Goal: Task Accomplishment & Management: Complete application form

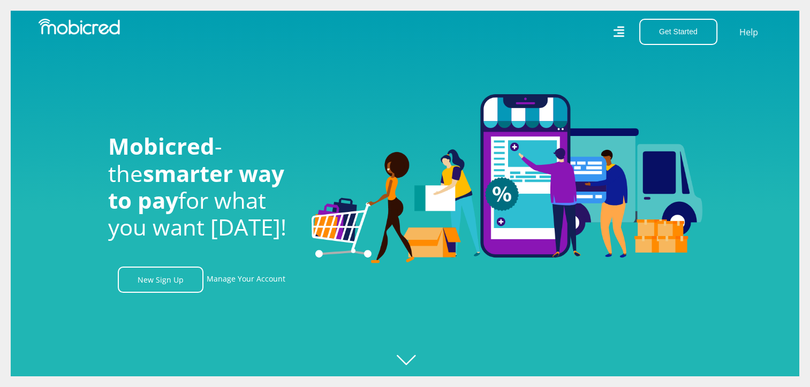
click at [411, 363] on div at bounding box center [416, 193] width 810 height 387
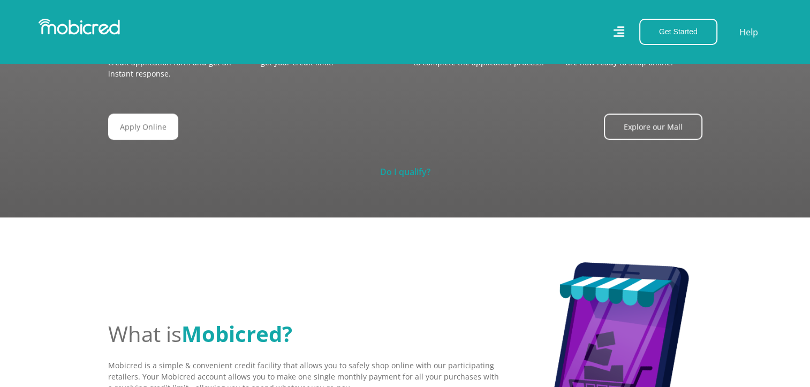
scroll to position [0, 1983]
click at [409, 166] on link "Do I qualify?" at bounding box center [405, 172] width 50 height 12
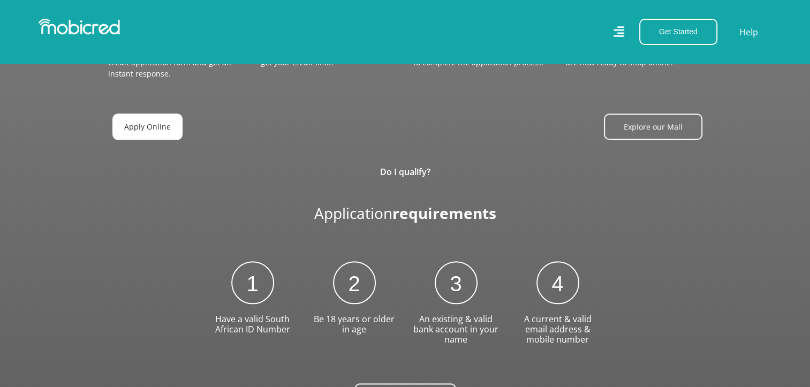
scroll to position [0, 2442]
click at [120, 132] on link "Apply Online" at bounding box center [147, 127] width 70 height 26
click at [144, 120] on link "Apply Online" at bounding box center [147, 127] width 70 height 26
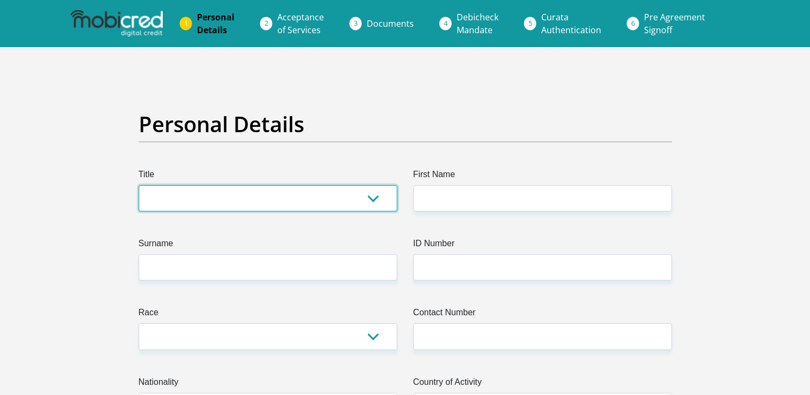
click at [376, 197] on select "Mr Ms Mrs Dr Other" at bounding box center [268, 198] width 259 height 26
select select "Mr"
click at [139, 185] on select "Mr Ms Mrs Dr Other" at bounding box center [268, 198] width 259 height 26
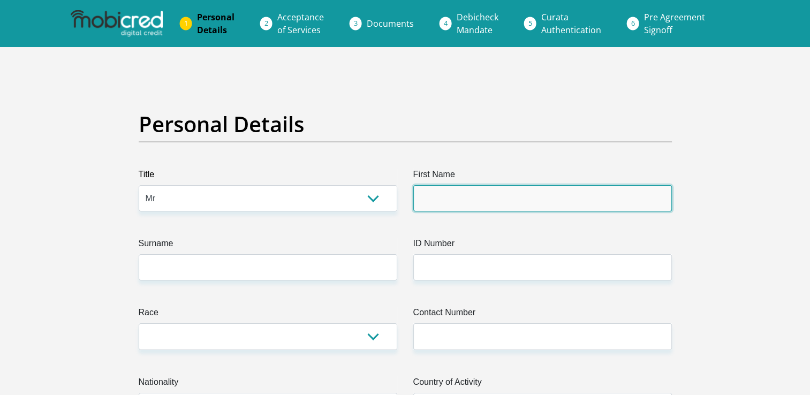
click at [447, 207] on input "First Name" at bounding box center [542, 198] width 259 height 26
type input "Elrico"
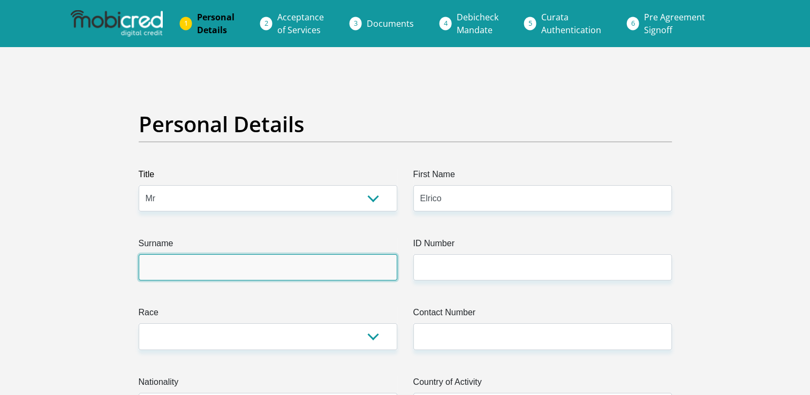
type input "Kleinkie"
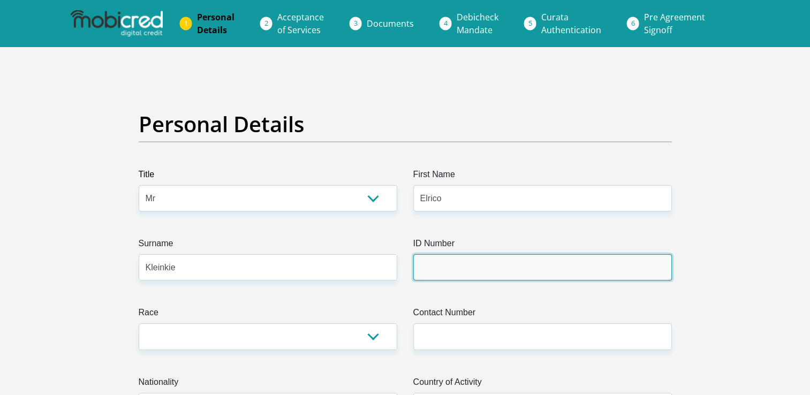
type input "9903105029082"
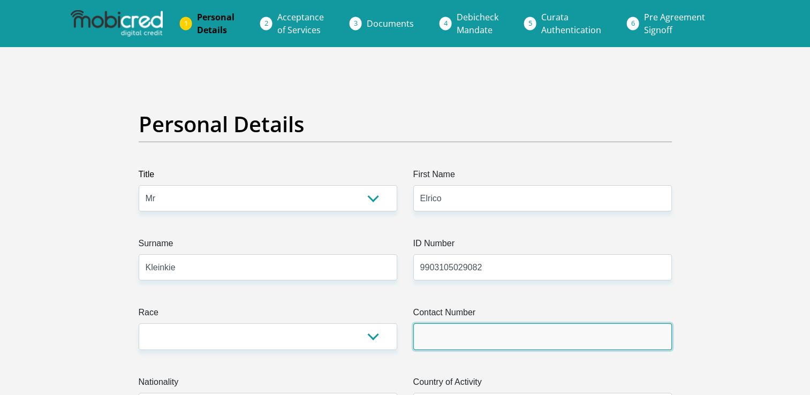
type input "0822288887"
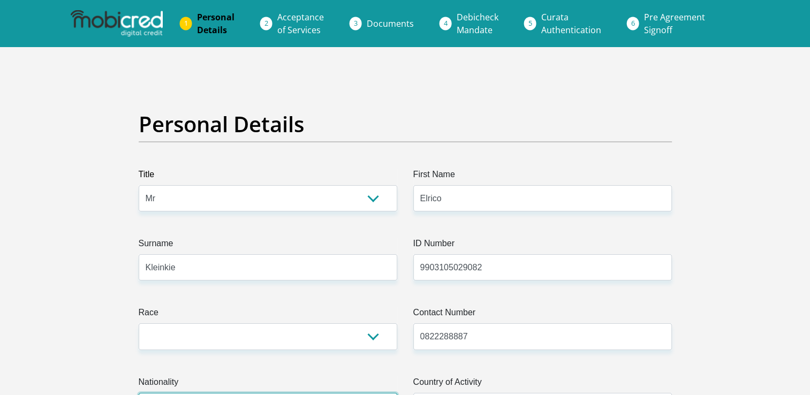
select select "ZAF"
type input "284 Oak Avenue"
type input "Randburg"
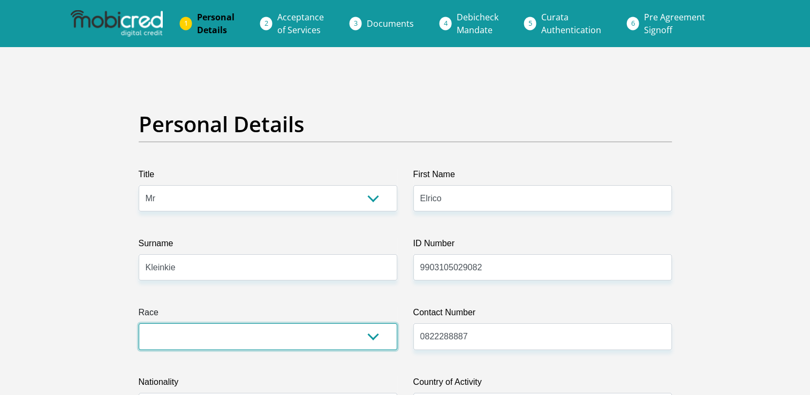
click at [370, 340] on select "Black Coloured Indian White Other" at bounding box center [268, 336] width 259 height 26
select select "2"
click at [139, 323] on select "Black Coloured Indian White Other" at bounding box center [268, 336] width 259 height 26
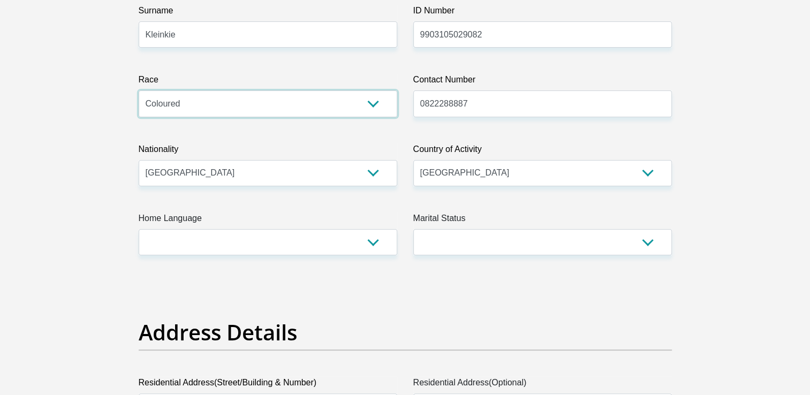
scroll to position [242, 0]
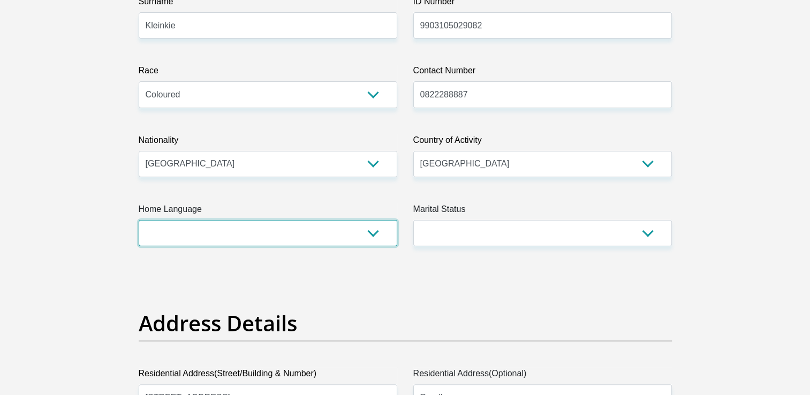
click at [373, 235] on select "Afrikaans English Sepedi South Ndebele Southern Sotho Swati Tsonga Tswana Venda…" at bounding box center [268, 233] width 259 height 26
select select "afr"
click at [139, 220] on select "Afrikaans English Sepedi South Ndebele Southern Sotho Swati Tsonga Tswana Venda…" at bounding box center [268, 233] width 259 height 26
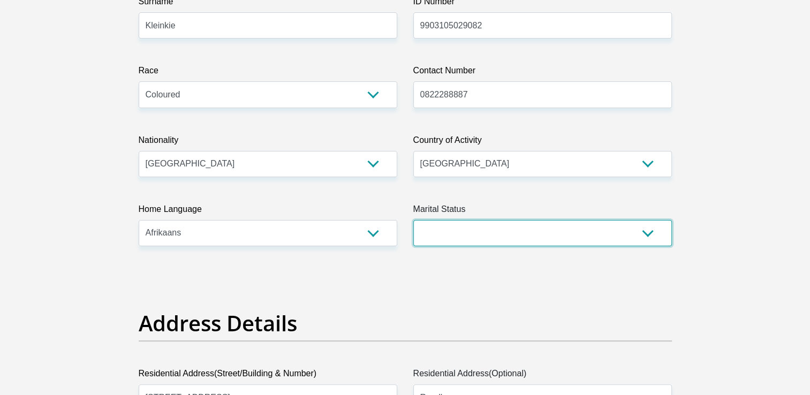
click at [440, 222] on select "Married ANC Single Divorced Widowed Married COP or Customary Law" at bounding box center [542, 233] width 259 height 26
select select "2"
click at [413, 220] on select "Married ANC Single Divorced Widowed Married COP or Customary Law" at bounding box center [542, 233] width 259 height 26
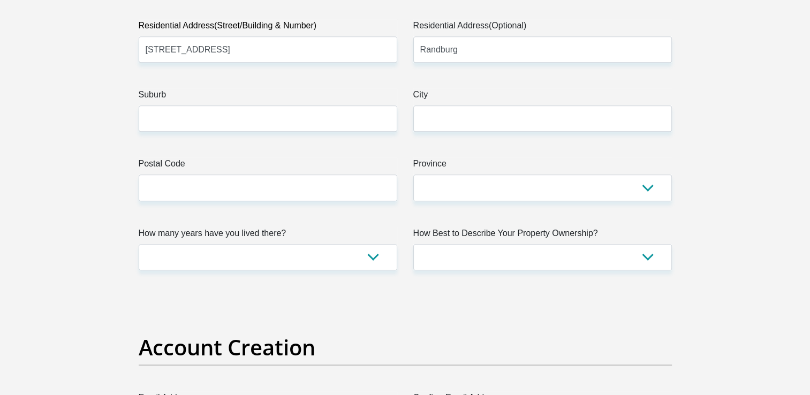
scroll to position [519, 0]
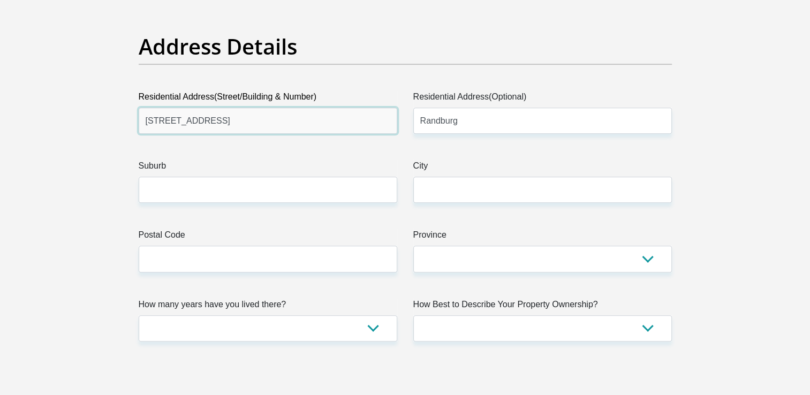
click at [245, 115] on input "284 Oak Avenue" at bounding box center [268, 121] width 259 height 26
type input "2"
type input "321 Bontrokkie Road"
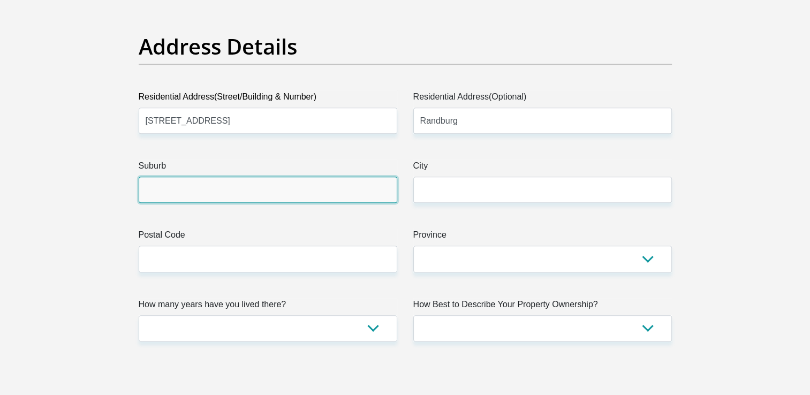
click at [276, 184] on input "Suburb" at bounding box center [268, 190] width 259 height 26
type input "De Wilgers"
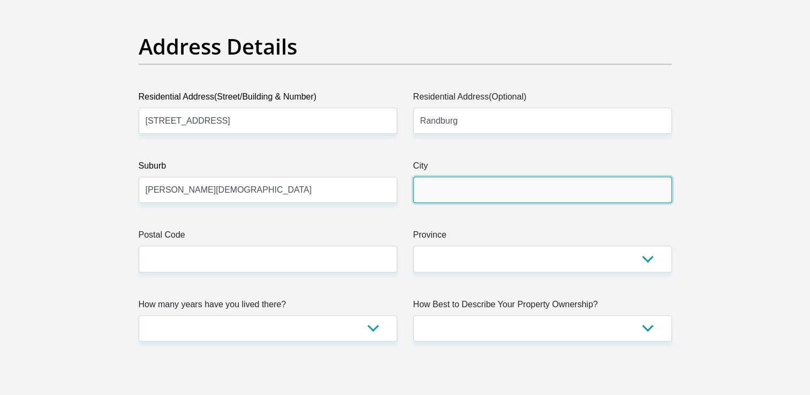
click at [454, 190] on input "City" at bounding box center [542, 190] width 259 height 26
type input "Pretoria"
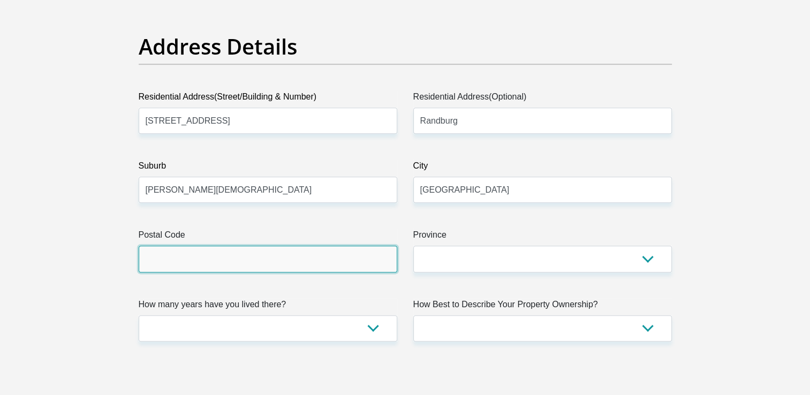
type input "2194"
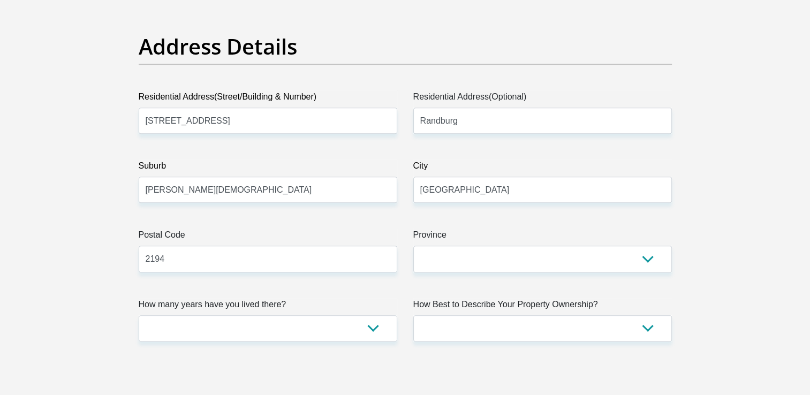
type input "rkleinkie@gmail.com"
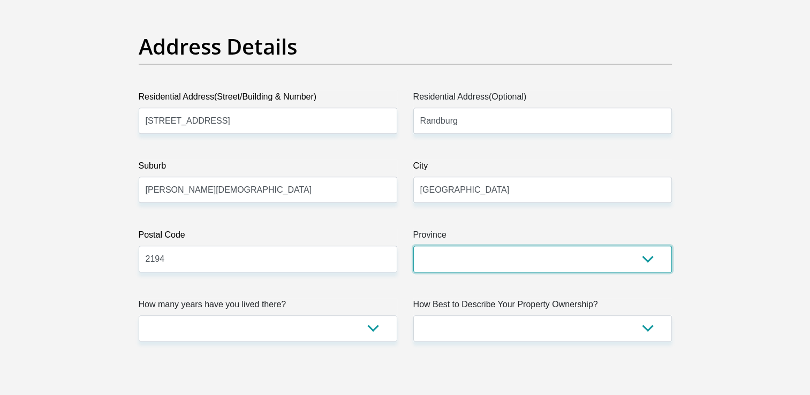
click at [429, 256] on select "Eastern Cape Free State Gauteng KwaZulu-Natal Limpopo Mpumalanga Northern Cape …" at bounding box center [542, 259] width 259 height 26
select select "Gauteng"
click at [413, 246] on select "Eastern Cape Free State Gauteng KwaZulu-Natal Limpopo Mpumalanga Northern Cape …" at bounding box center [542, 259] width 259 height 26
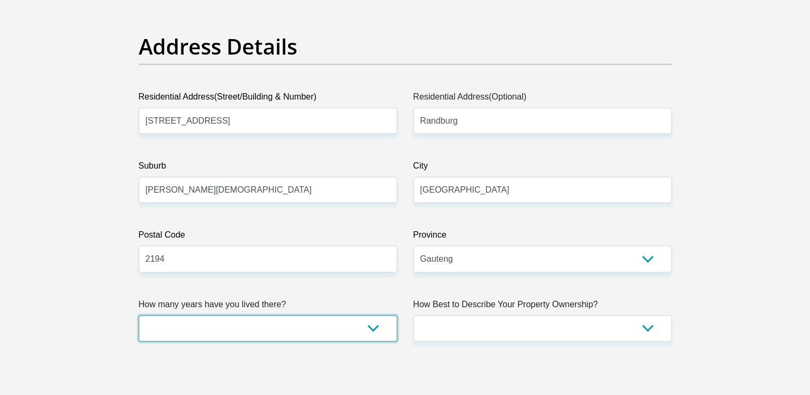
click at [380, 327] on select "less than 1 year 1-3 years 3-5 years 5+ years" at bounding box center [268, 328] width 259 height 26
select select "2"
click at [139, 315] on select "less than 1 year 1-3 years 3-5 years 5+ years" at bounding box center [268, 328] width 259 height 26
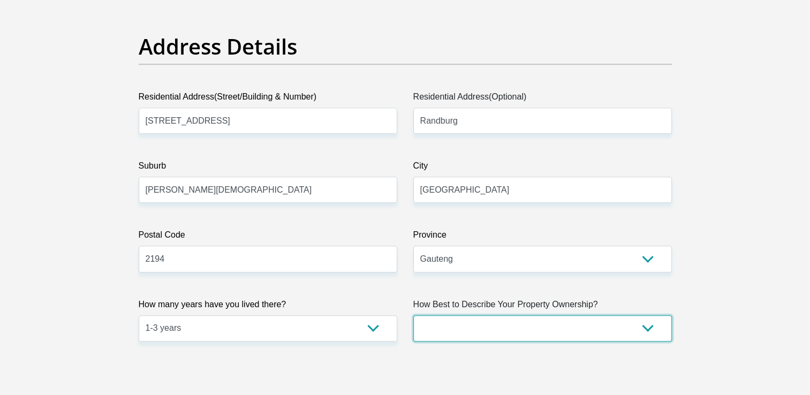
click at [463, 322] on select "Owned Rented Family Owned Company Dwelling" at bounding box center [542, 328] width 259 height 26
select select "Rented"
click at [413, 315] on select "Owned Rented Family Owned Company Dwelling" at bounding box center [542, 328] width 259 height 26
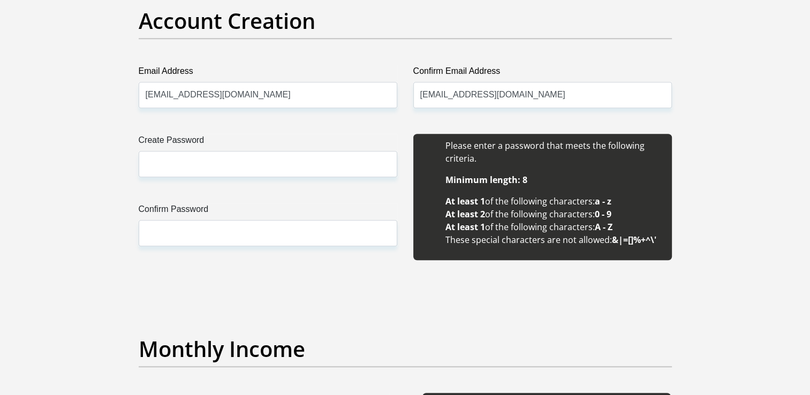
scroll to position [921, 0]
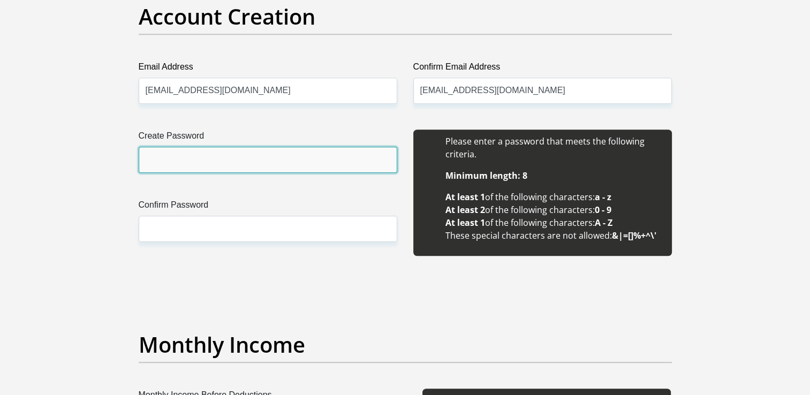
click at [188, 160] on input "Create Password" at bounding box center [268, 160] width 259 height 26
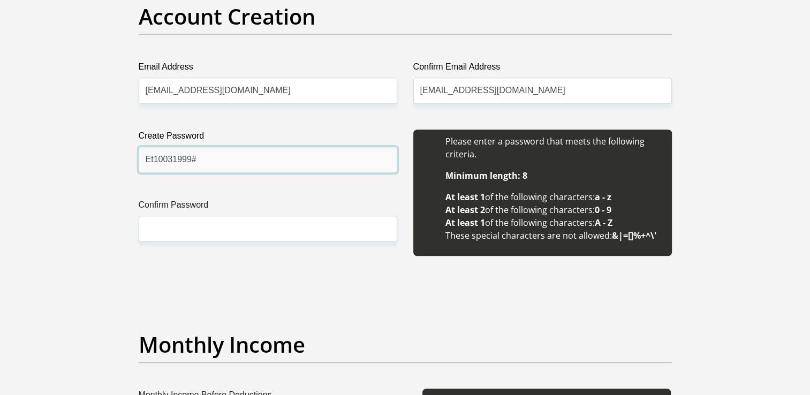
type input "Et10031999#"
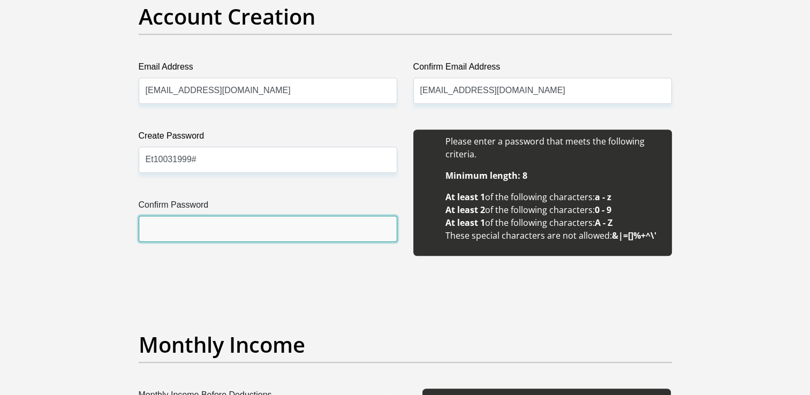
click at [186, 229] on input "Confirm Password" at bounding box center [268, 229] width 259 height 26
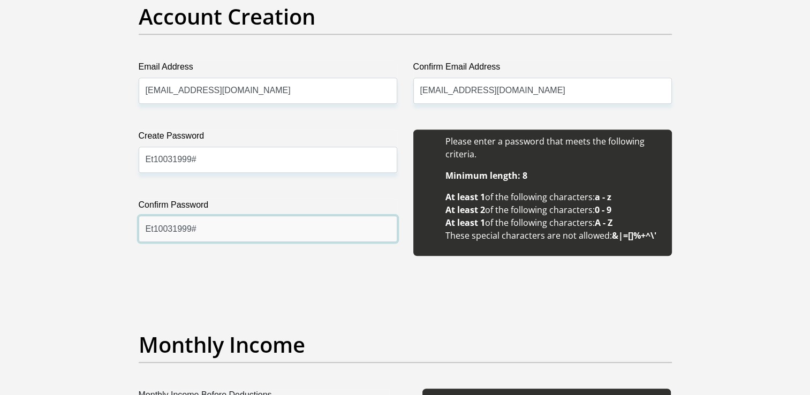
type input "Et10031999#"
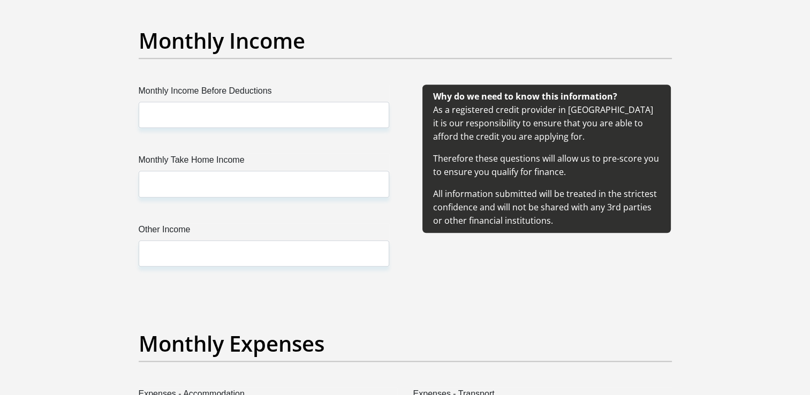
scroll to position [1221, 0]
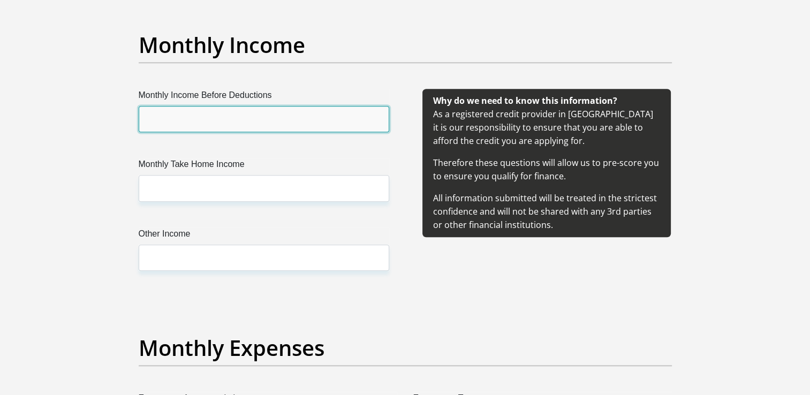
click at [306, 117] on input "Monthly Income Before Deductions" at bounding box center [264, 119] width 251 height 26
type input "15000"
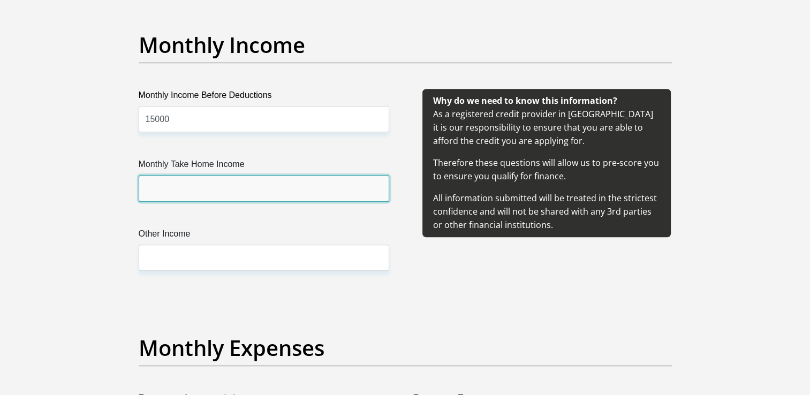
click at [270, 187] on input "Monthly Take Home Income" at bounding box center [264, 188] width 251 height 26
type input "10000"
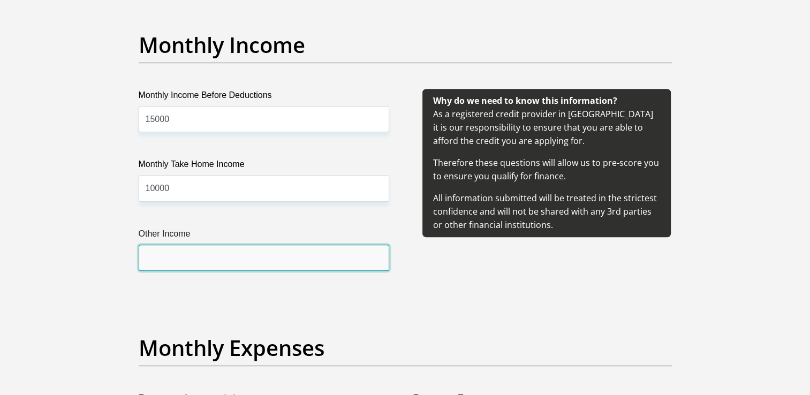
click at [244, 254] on input "Other Income" at bounding box center [264, 258] width 251 height 26
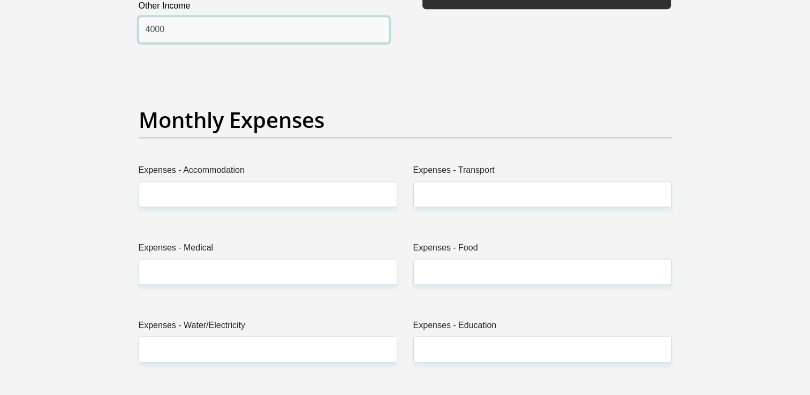
type input "4000"
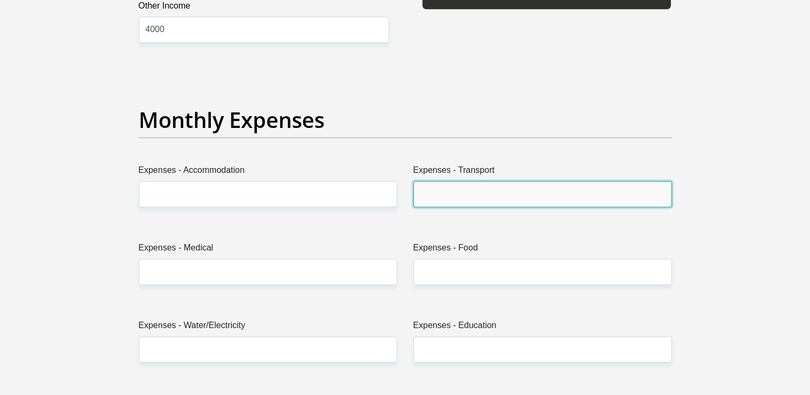
click at [429, 200] on input "Expenses - Transport" at bounding box center [542, 194] width 259 height 26
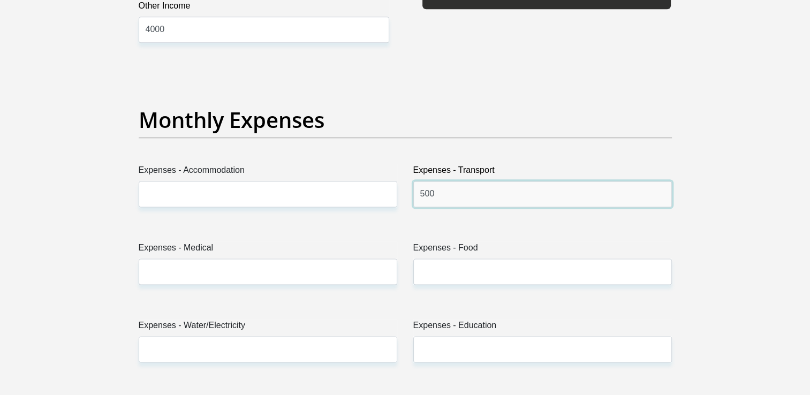
type input "500"
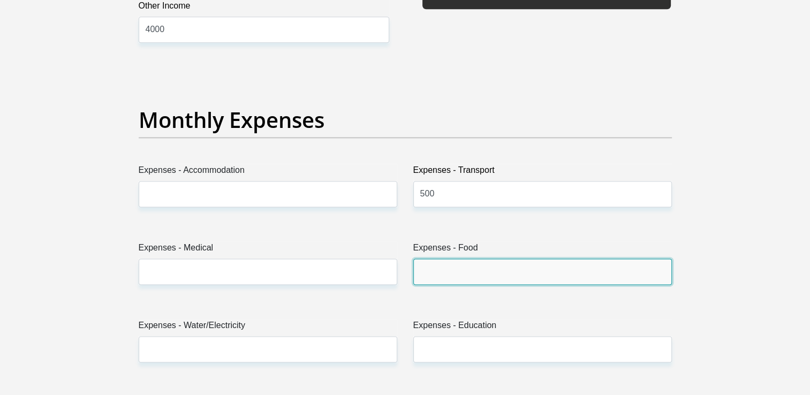
click at [427, 265] on input "Expenses - Food" at bounding box center [542, 272] width 259 height 26
type input "500"
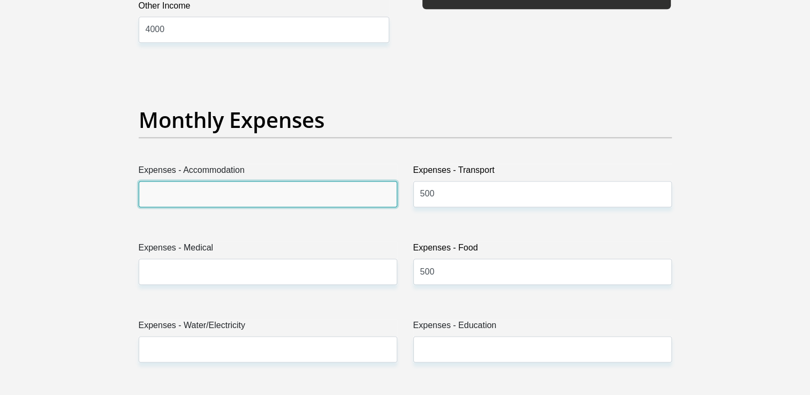
click at [202, 194] on input "Expenses - Accommodation" at bounding box center [268, 194] width 259 height 26
type input "0"
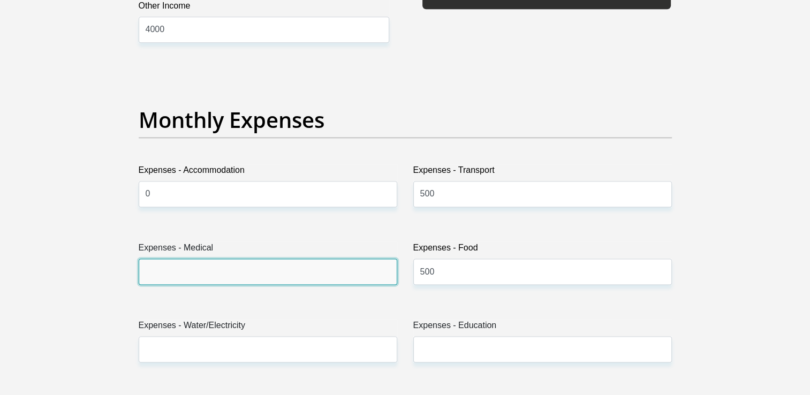
click at [189, 271] on input "Expenses - Medical" at bounding box center [268, 272] width 259 height 26
type input "0"
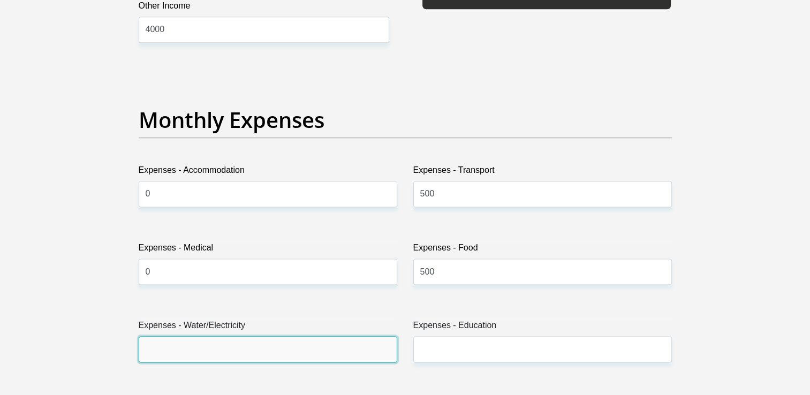
click at [191, 355] on input "Expenses - Water/Electricity" at bounding box center [268, 349] width 259 height 26
type input "500"
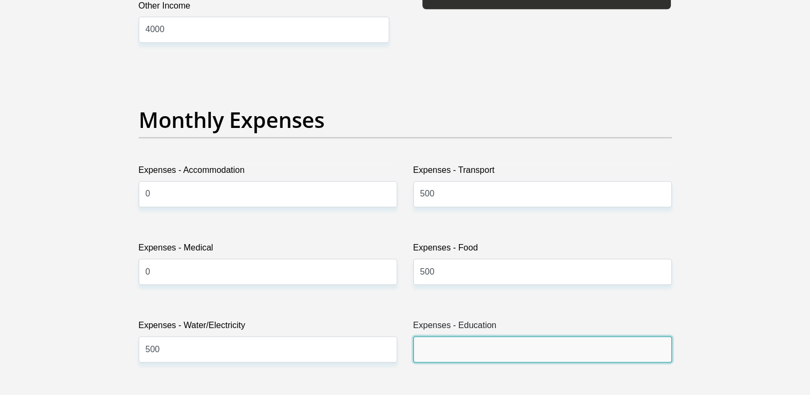
click at [440, 354] on input "Expenses - Education" at bounding box center [542, 349] width 259 height 26
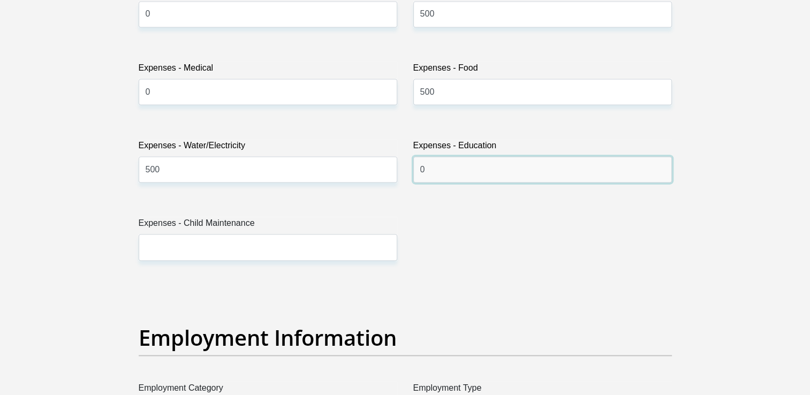
scroll to position [1642, 0]
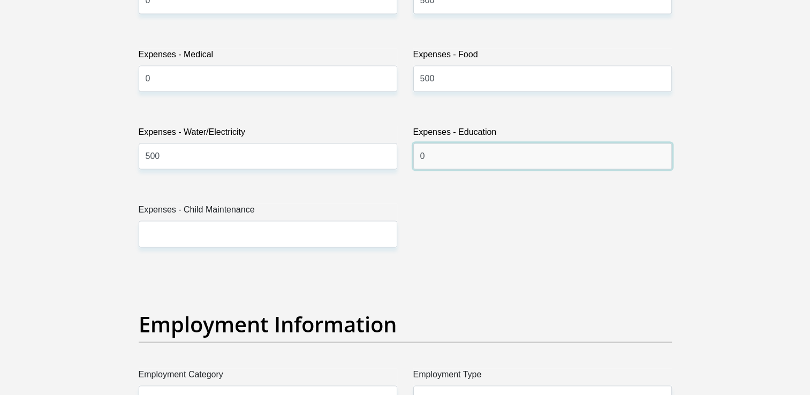
type input "0"
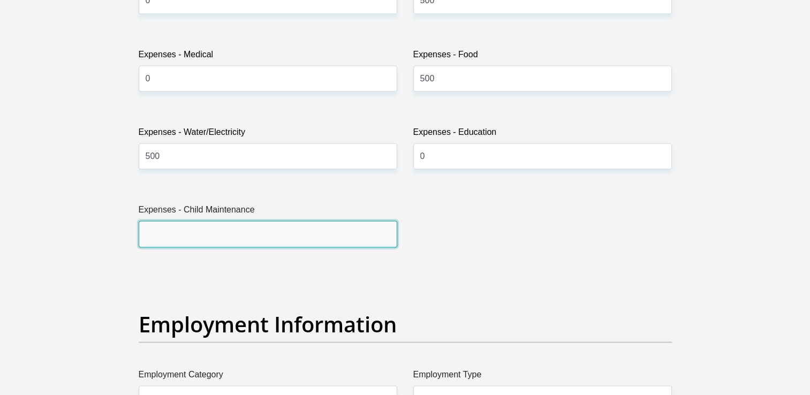
click at [253, 226] on input "Expenses - Child Maintenance" at bounding box center [268, 234] width 259 height 26
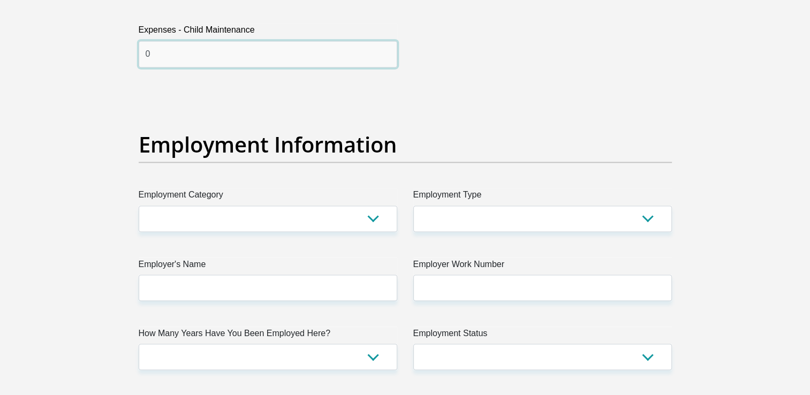
scroll to position [1827, 0]
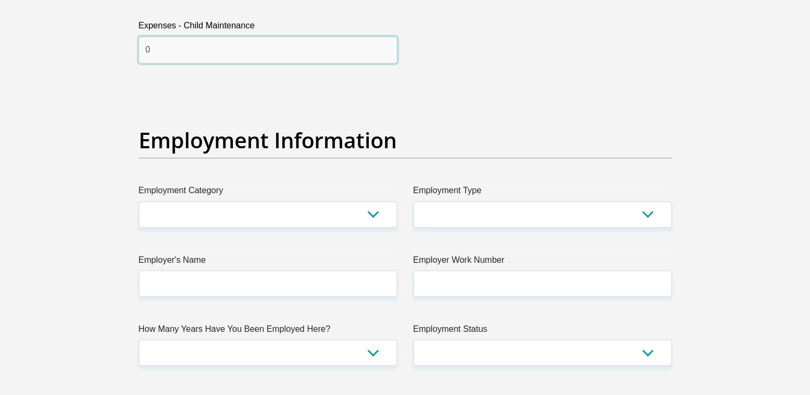
type input "0"
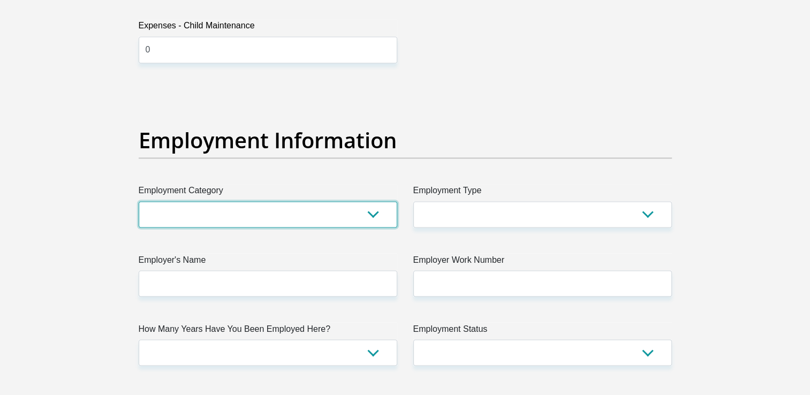
click at [375, 208] on select "AGRICULTURE ALCOHOL & TOBACCO CONSTRUCTION MATERIALS METALLURGY EQUIPMENT FOR R…" at bounding box center [268, 214] width 259 height 26
select select "71"
click at [139, 201] on select "AGRICULTURE ALCOHOL & TOBACCO CONSTRUCTION MATERIALS METALLURGY EQUIPMENT FOR R…" at bounding box center [268, 214] width 259 height 26
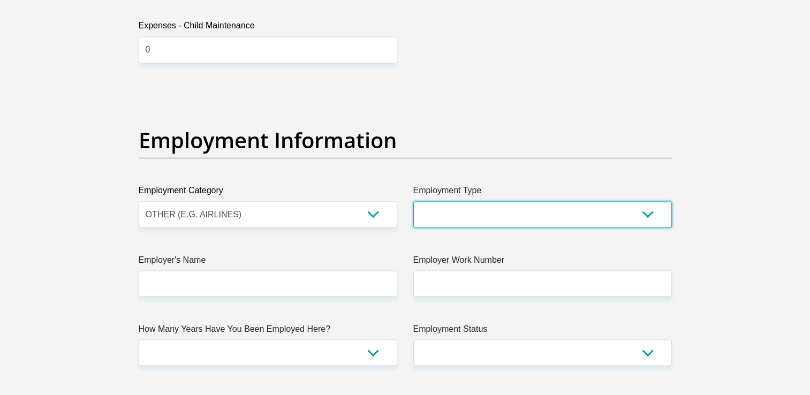
click at [446, 214] on select "College/Lecturer Craft Seller Creative Driver Executive Farmer Forces - Non Com…" at bounding box center [542, 214] width 259 height 26
select select "Licenced Professional"
click at [413, 201] on select "College/Lecturer Craft Seller Creative Driver Executive Farmer Forces - Non Com…" at bounding box center [542, 214] width 259 height 26
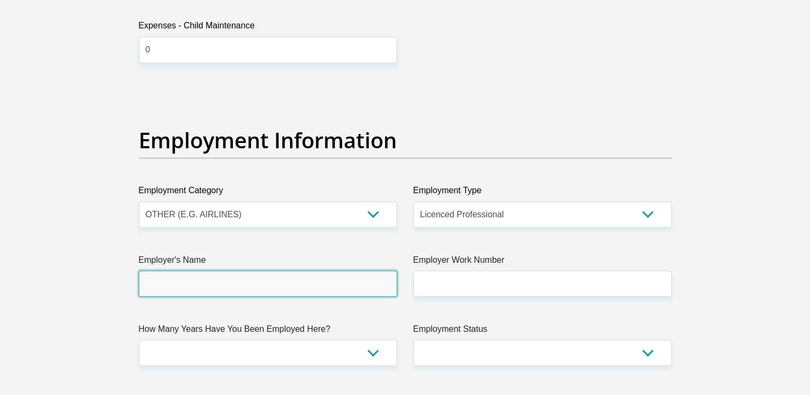
click at [327, 285] on input "Employer's Name" at bounding box center [268, 283] width 259 height 26
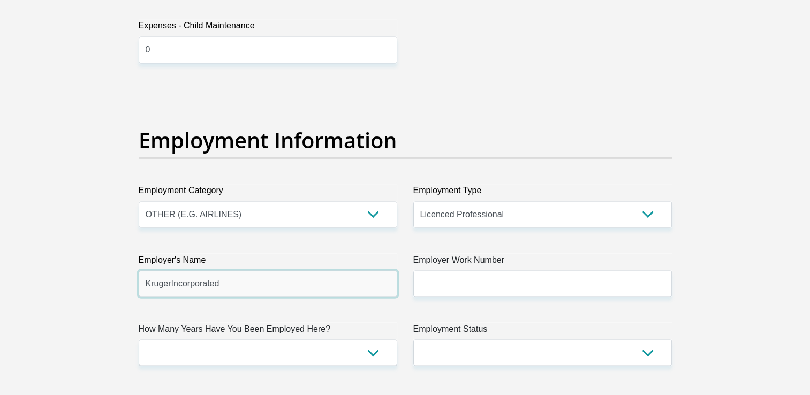
click at [298, 286] on input "KrugerIncorporated" at bounding box center [268, 283] width 259 height 26
type input "KrugerAttorneys"
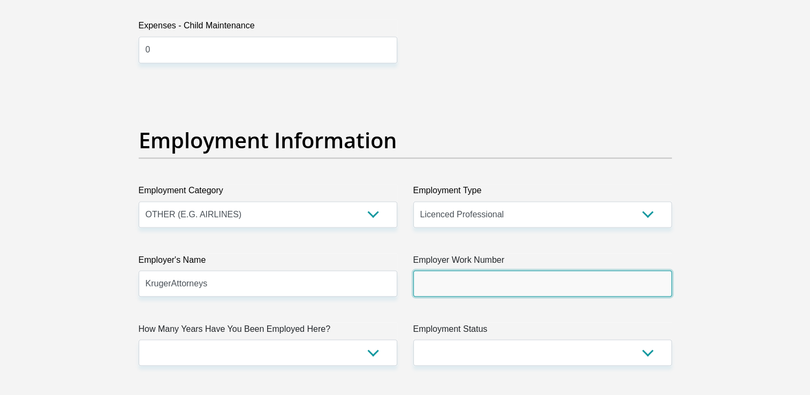
click at [435, 282] on input "Employer Work Number" at bounding box center [542, 283] width 259 height 26
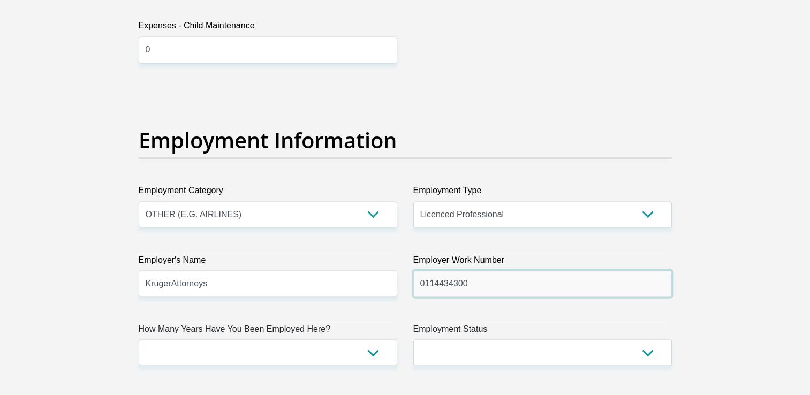
type input "0114434300"
click at [317, 367] on div "Title Mr Ms Mrs Dr Other First Name Elrico Surname Kleinkie ID Number 990310502…" at bounding box center [405, 84] width 549 height 3485
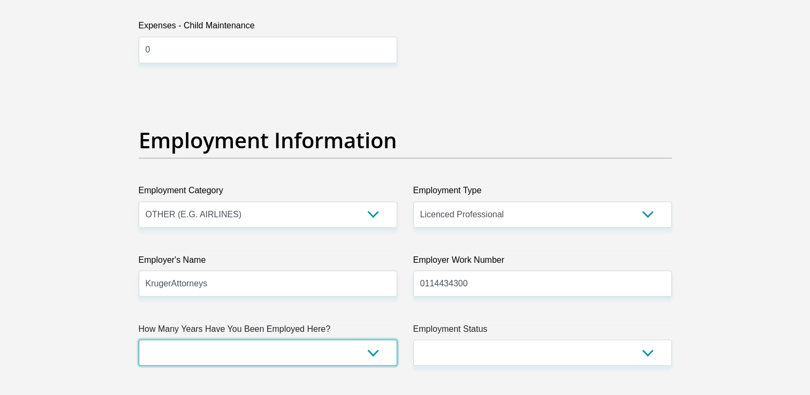
click at [369, 349] on select "less than 1 year 1-3 years 3-5 years 5+ years" at bounding box center [268, 353] width 259 height 26
select select "24"
click at [139, 340] on select "less than 1 year 1-3 years 3-5 years 5+ years" at bounding box center [268, 353] width 259 height 26
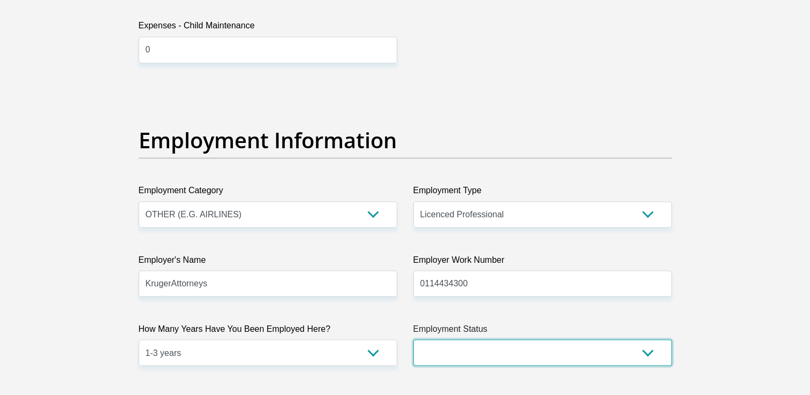
click at [458, 346] on select "Permanent/Full-time Part-time/Casual Contract Worker Self-Employed Housewife Re…" at bounding box center [542, 353] width 259 height 26
select select "1"
click at [413, 340] on select "Permanent/Full-time Part-time/Casual Contract Worker Self-Employed Housewife Re…" at bounding box center [542, 353] width 259 height 26
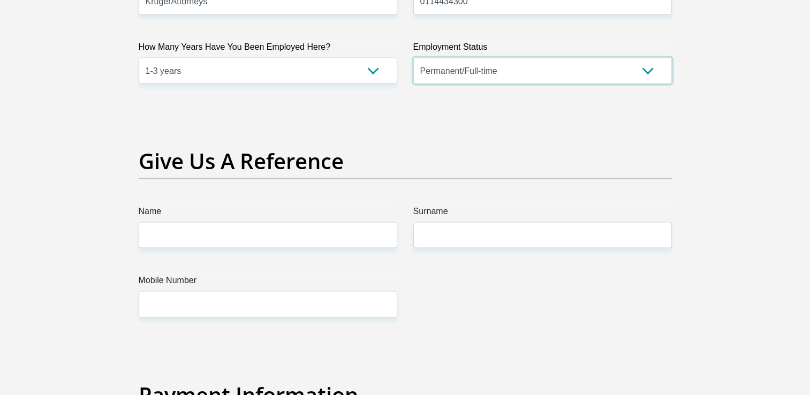
scroll to position [2108, 0]
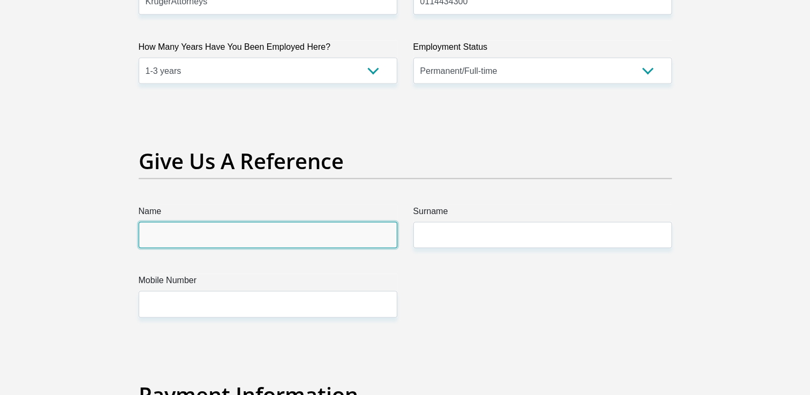
click at [233, 235] on input "Name" at bounding box center [268, 235] width 259 height 26
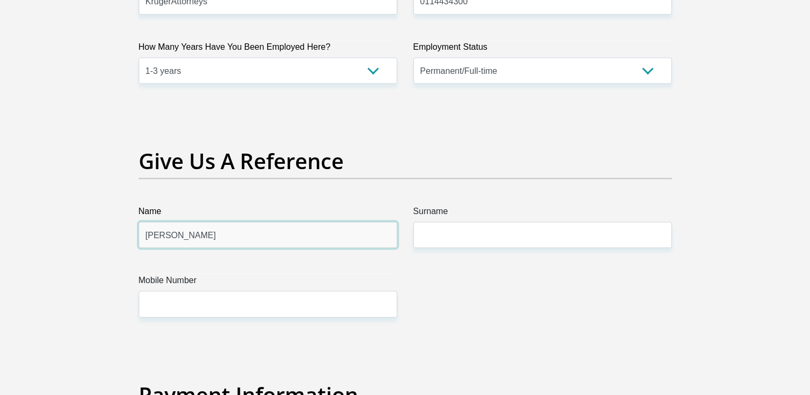
type input "Stuart"
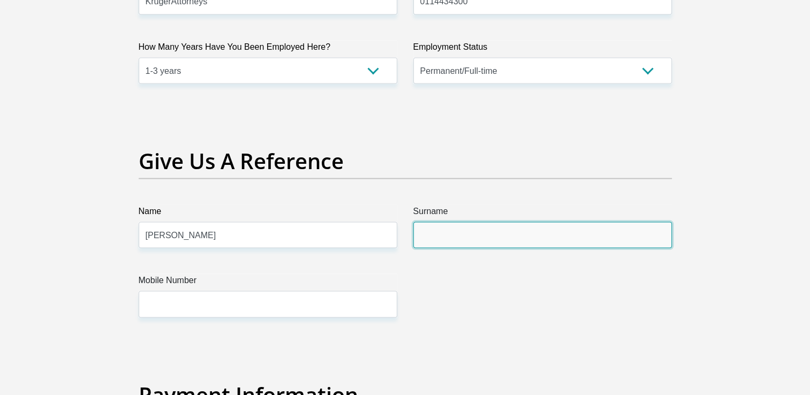
click at [428, 232] on input "Surname" at bounding box center [542, 235] width 259 height 26
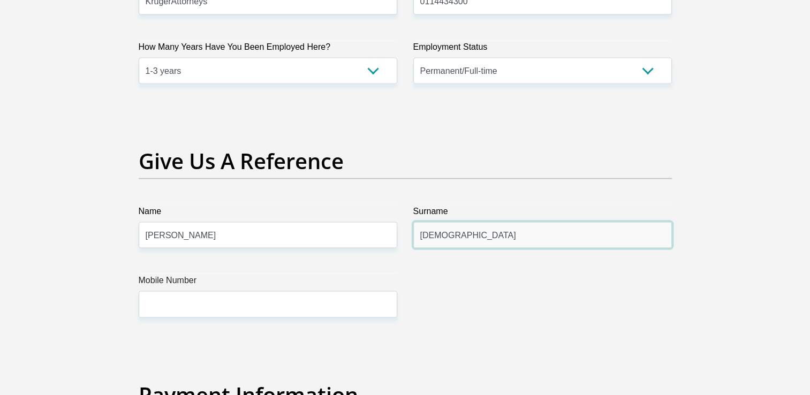
type input "Thaisi"
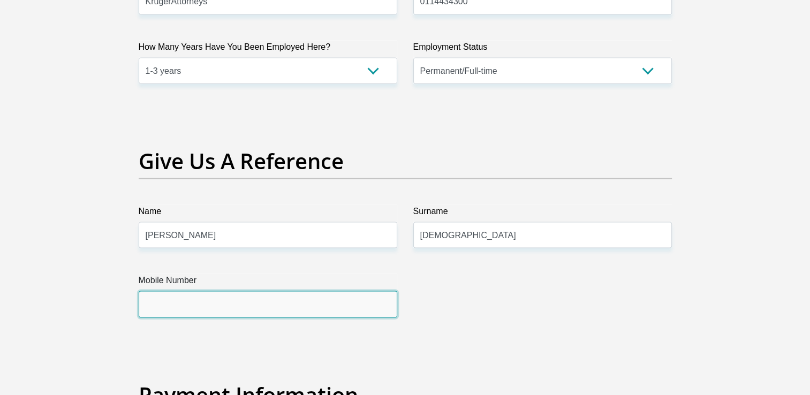
click at [297, 303] on input "Mobile Number" at bounding box center [268, 304] width 259 height 26
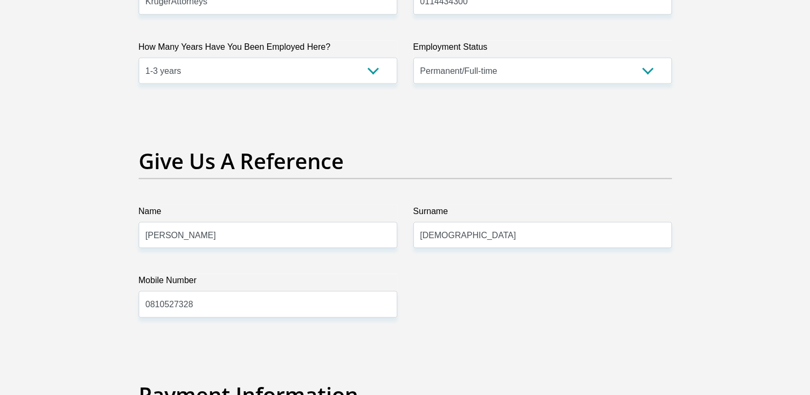
scroll to position [2378, 0]
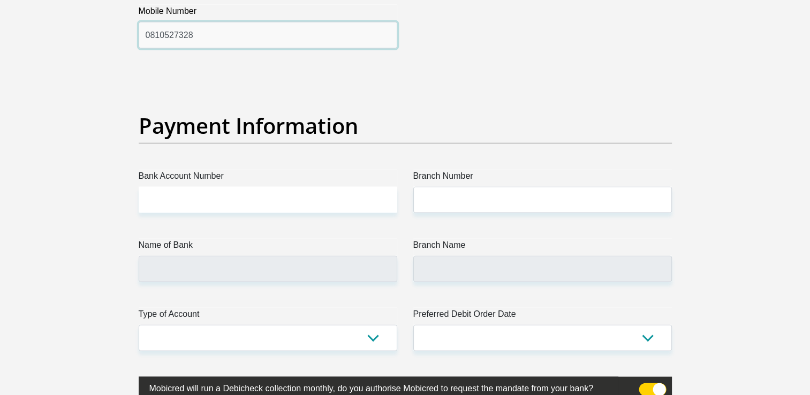
click at [206, 34] on input "0810527328" at bounding box center [268, 35] width 259 height 26
type input "0810527323"
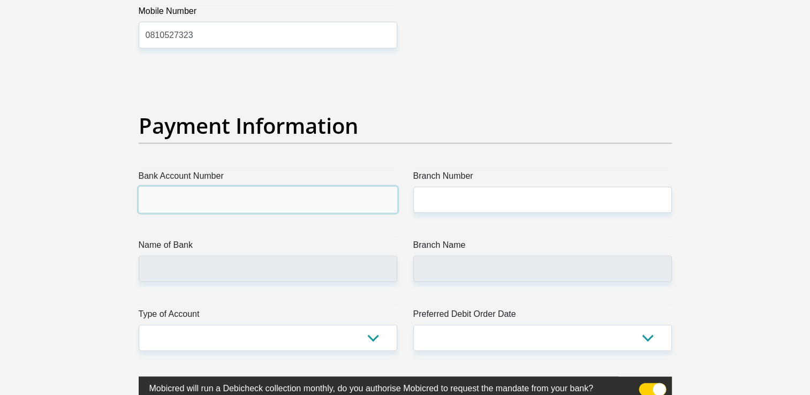
click at [174, 187] on input "Bank Account Number" at bounding box center [268, 200] width 259 height 26
type input "1555393738"
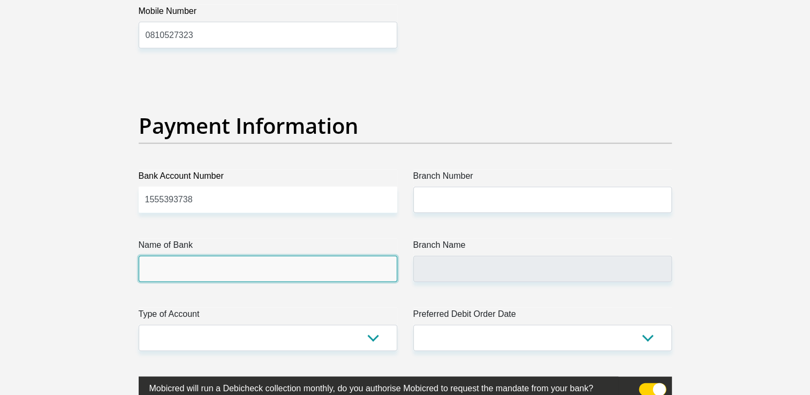
click at [320, 278] on input "Name of Bank" at bounding box center [268, 269] width 259 height 26
click at [284, 273] on input "Name of Bank" at bounding box center [268, 269] width 259 height 26
click at [289, 262] on input "Name of Bank" at bounding box center [268, 269] width 259 height 26
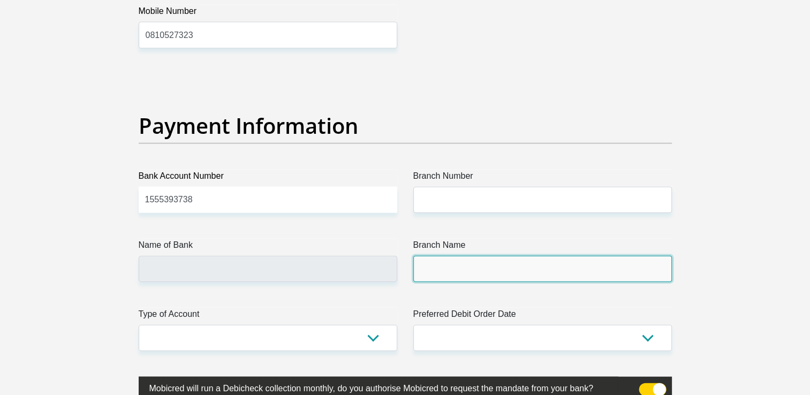
click at [451, 260] on input "Branch Name" at bounding box center [542, 269] width 259 height 26
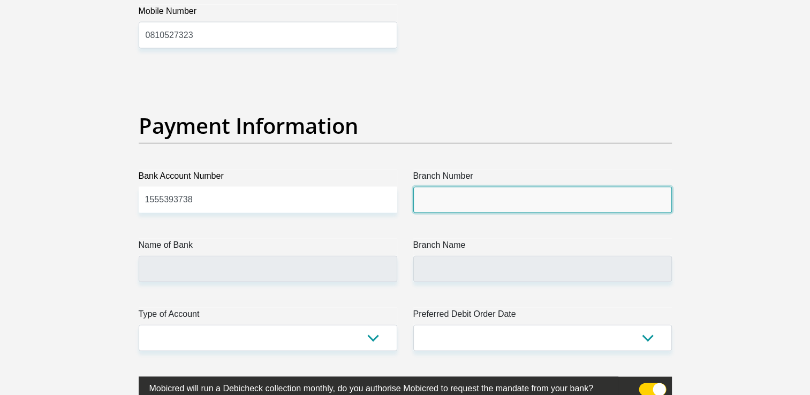
click at [441, 196] on input "Branch Number" at bounding box center [542, 200] width 259 height 26
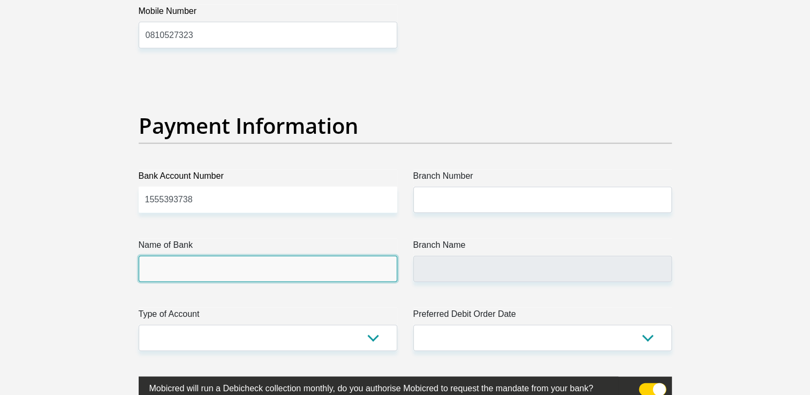
click at [292, 263] on input "Name of Bank" at bounding box center [268, 269] width 259 height 26
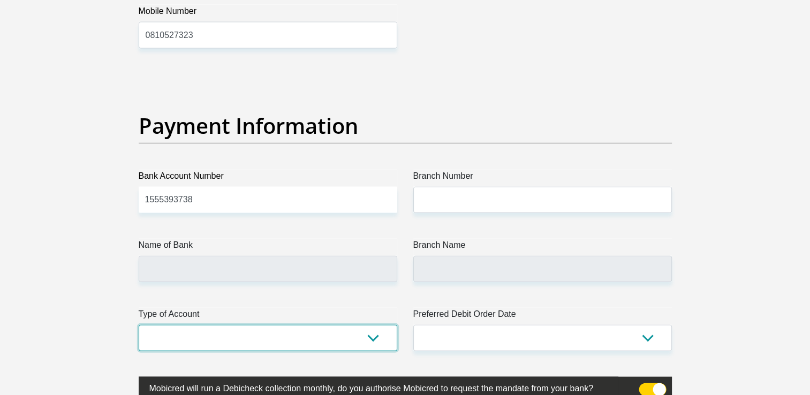
click at [305, 333] on select "Cheque Savings" at bounding box center [268, 338] width 259 height 26
select select "SAV"
click at [139, 325] on select "Cheque Savings" at bounding box center [268, 338] width 259 height 26
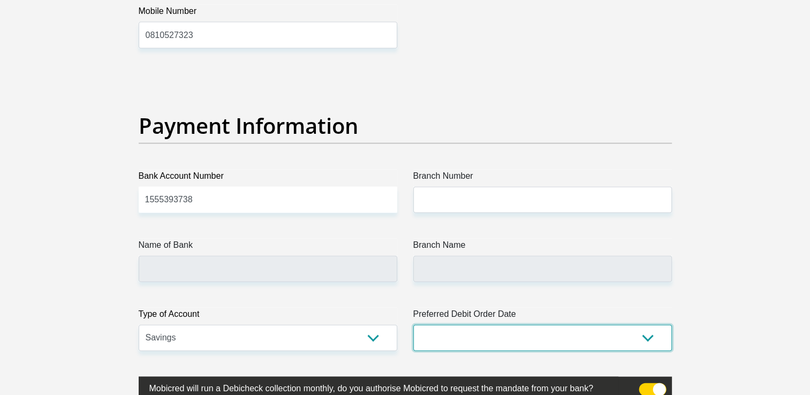
click at [502, 333] on select "1st 2nd 3rd 4th 5th 7th 18th 19th 20th 21st 22nd 23rd 24th 25th 26th 27th 28th …" at bounding box center [542, 338] width 259 height 26
select select "28"
click at [413, 325] on select "1st 2nd 3rd 4th 5th 7th 18th 19th 20th 21st 22nd 23rd 24th 25th 26th 27th 28th …" at bounding box center [542, 338] width 259 height 26
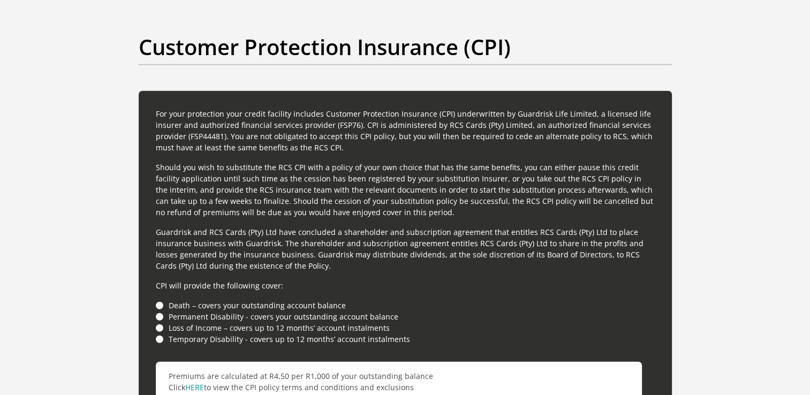
scroll to position [2815, 0]
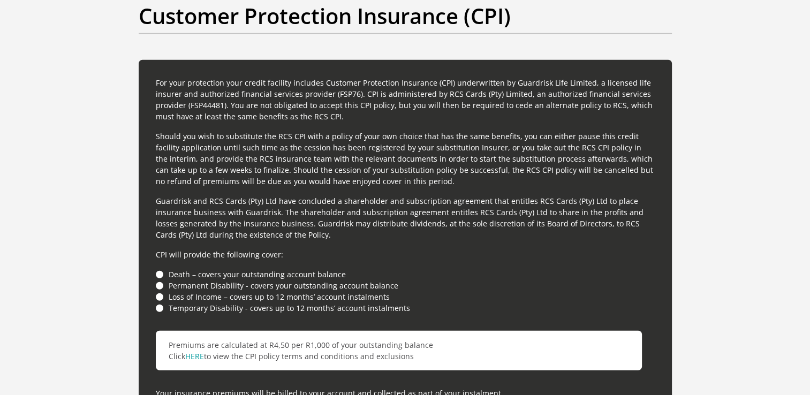
click at [156, 273] on li "Death – covers your outstanding account balance" at bounding box center [405, 274] width 499 height 11
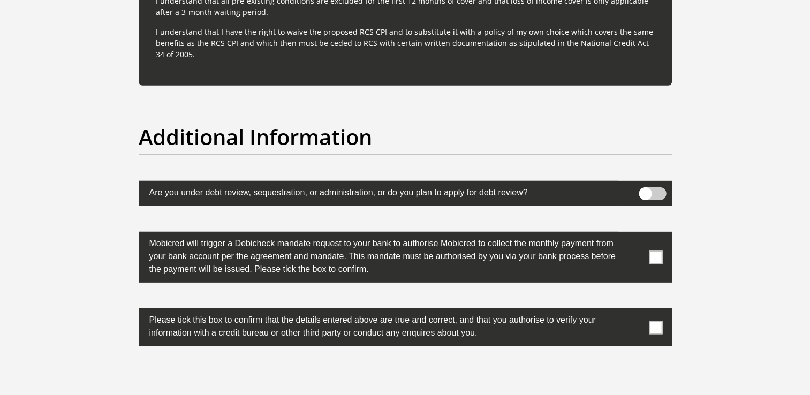
scroll to position [3244, 0]
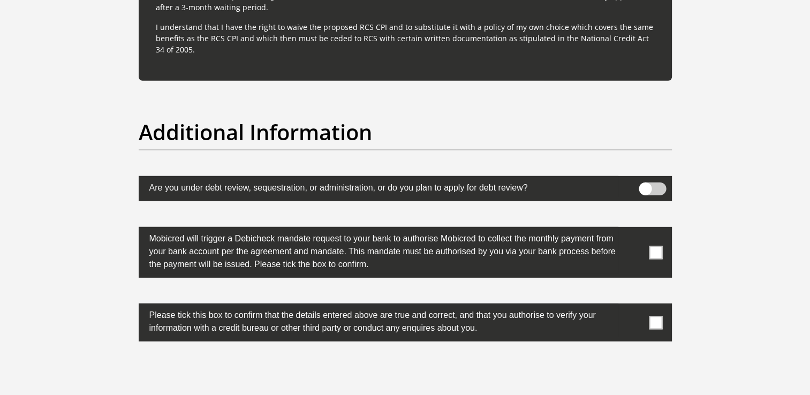
click at [661, 255] on span at bounding box center [655, 252] width 13 height 13
click at [635, 230] on input "checkbox" at bounding box center [635, 230] width 0 height 0
click at [652, 320] on span at bounding box center [655, 322] width 13 height 13
click at [635, 306] on input "checkbox" at bounding box center [635, 306] width 0 height 0
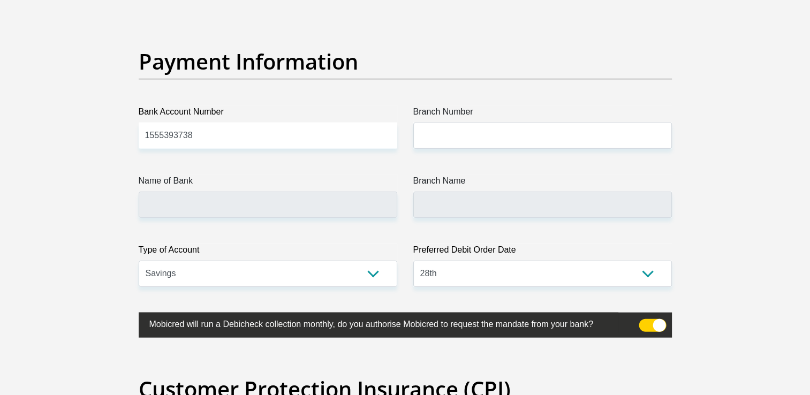
scroll to position [2438, 0]
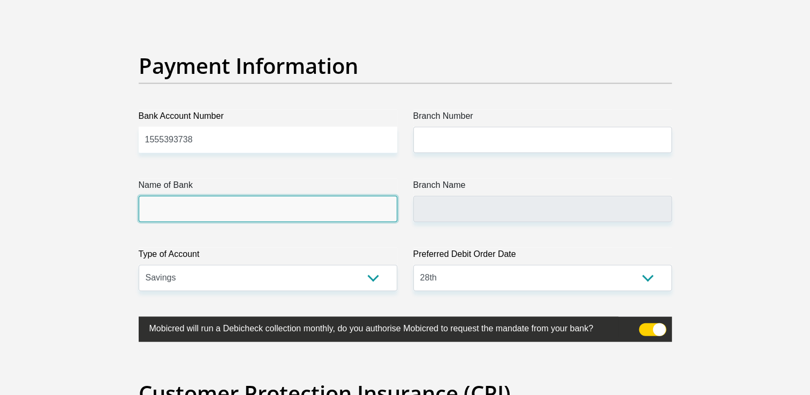
click at [344, 212] on input "Name of Bank" at bounding box center [268, 209] width 259 height 26
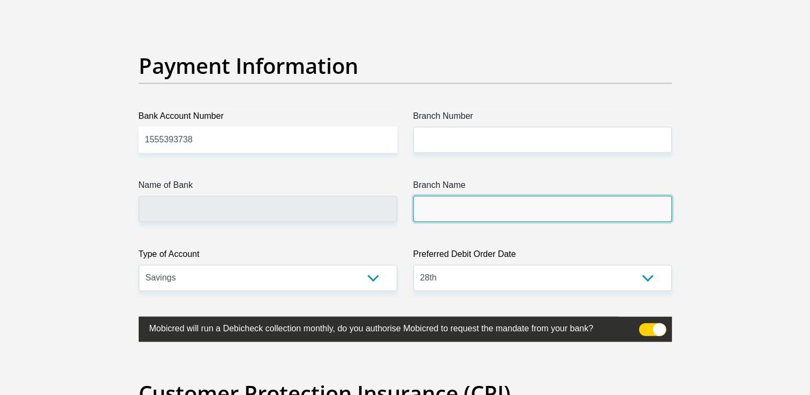
click at [446, 215] on input "Branch Name" at bounding box center [542, 209] width 259 height 26
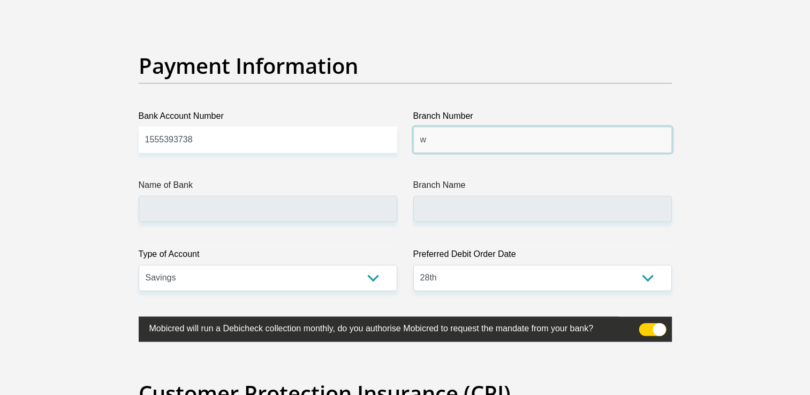
click at [454, 141] on input "w" at bounding box center [542, 140] width 259 height 26
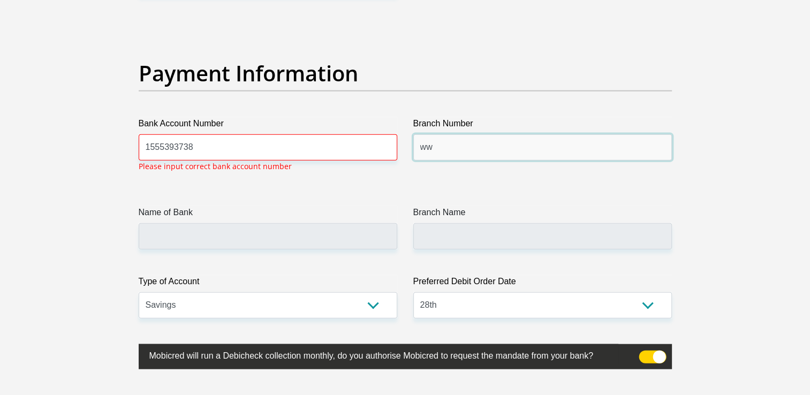
click at [443, 144] on input "ww" at bounding box center [542, 147] width 259 height 26
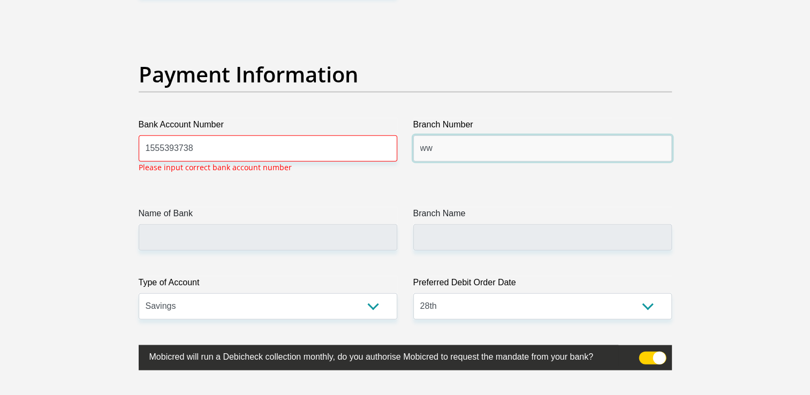
scroll to position [2428, 0]
type input "w"
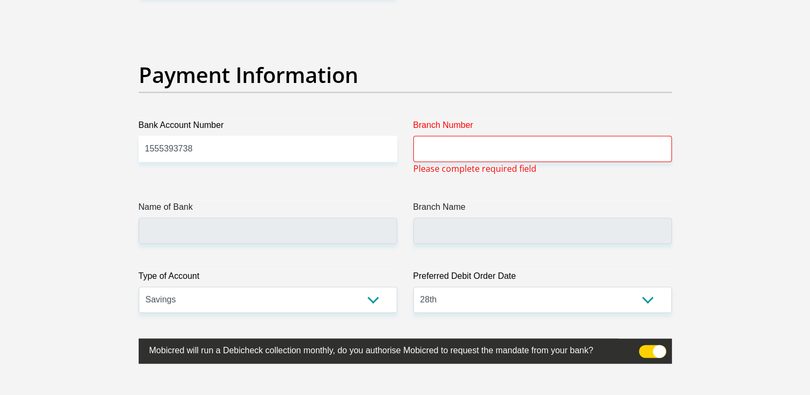
click at [320, 154] on input "1555393738" at bounding box center [268, 149] width 259 height 26
type input "1"
type input "1555393738"
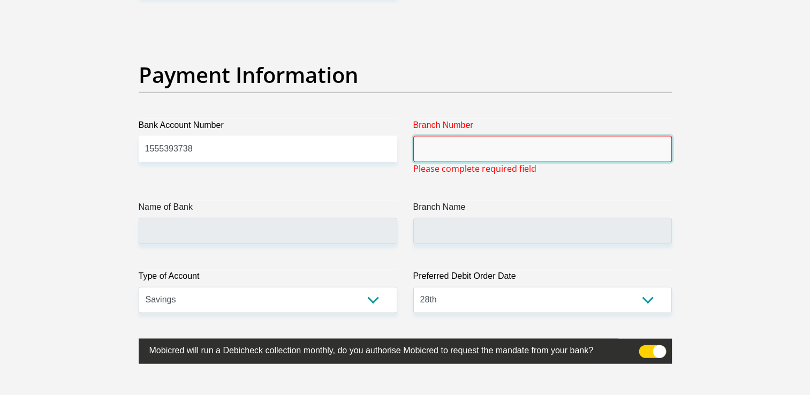
click at [428, 152] on input "Branch Number" at bounding box center [542, 149] width 259 height 26
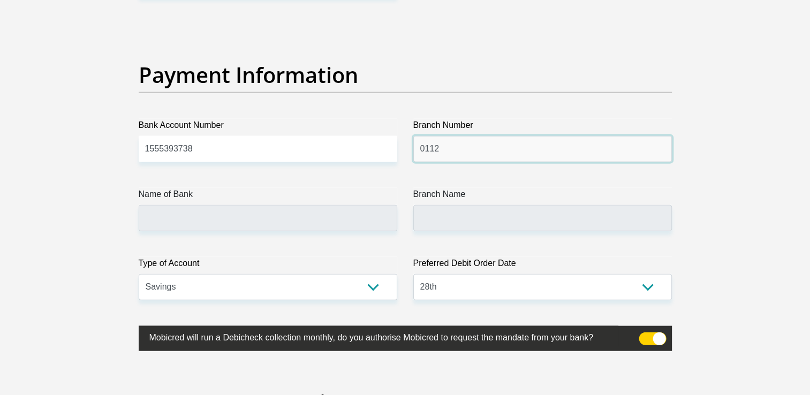
type input "0112"
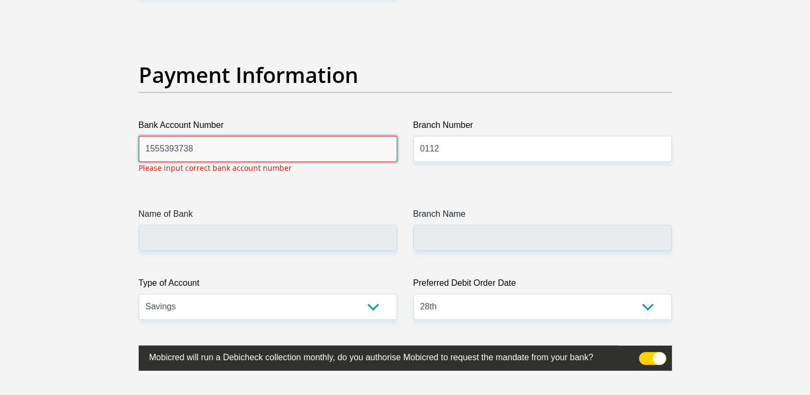
click at [243, 153] on input "1555393738" at bounding box center [268, 149] width 259 height 26
type input "1555393738"
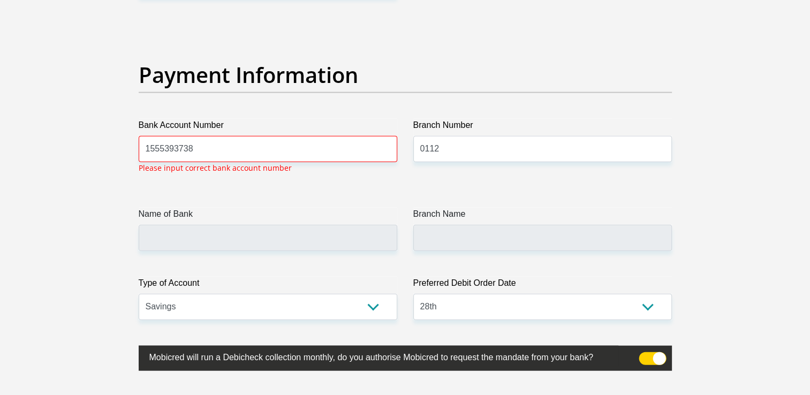
click at [508, 148] on input "0112" at bounding box center [542, 149] width 259 height 26
type input "0"
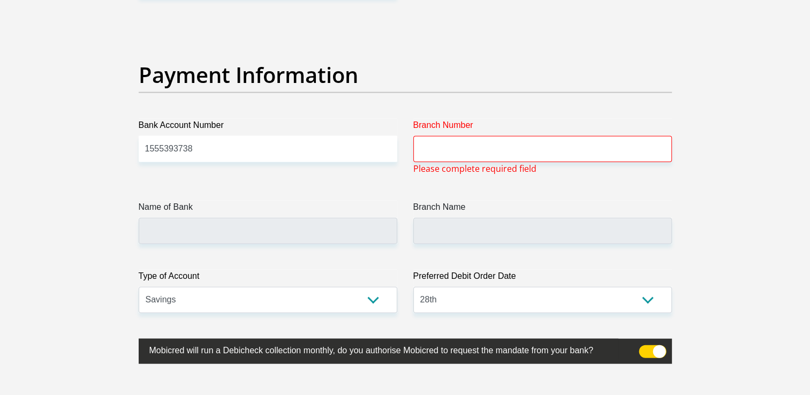
click at [227, 211] on label "Name of Bank" at bounding box center [268, 209] width 259 height 17
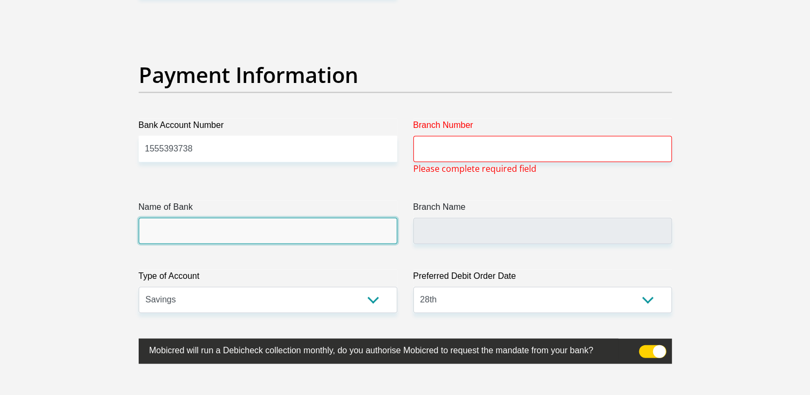
click at [227, 218] on input "Name of Bank" at bounding box center [268, 231] width 259 height 26
click at [348, 220] on input "Name of Bank" at bounding box center [268, 231] width 259 height 26
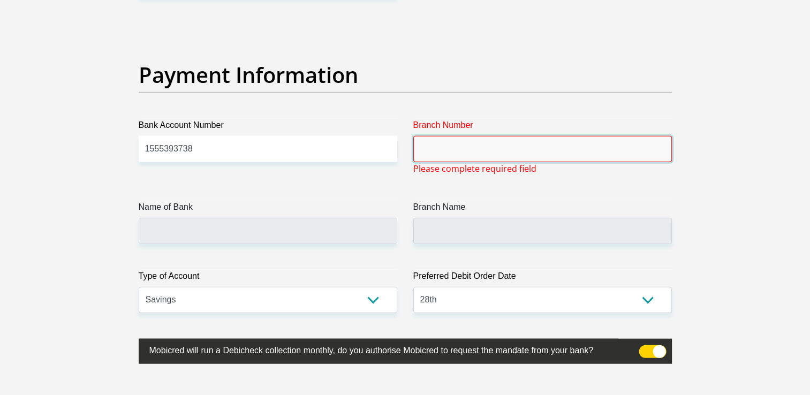
click at [452, 146] on input "Branch Number" at bounding box center [542, 149] width 259 height 26
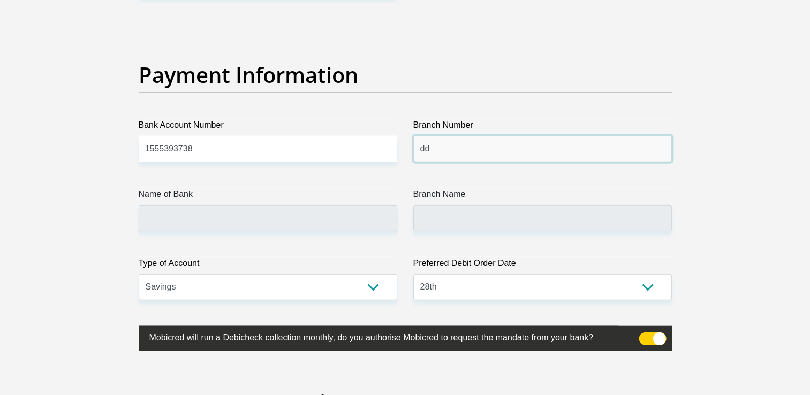
type input "d"
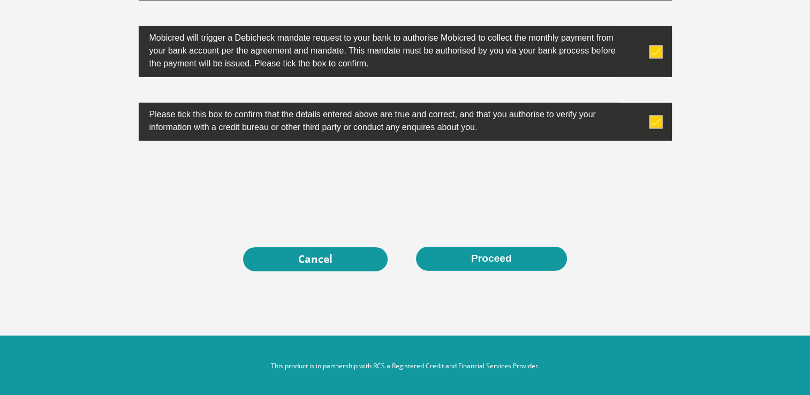
type input "12934"
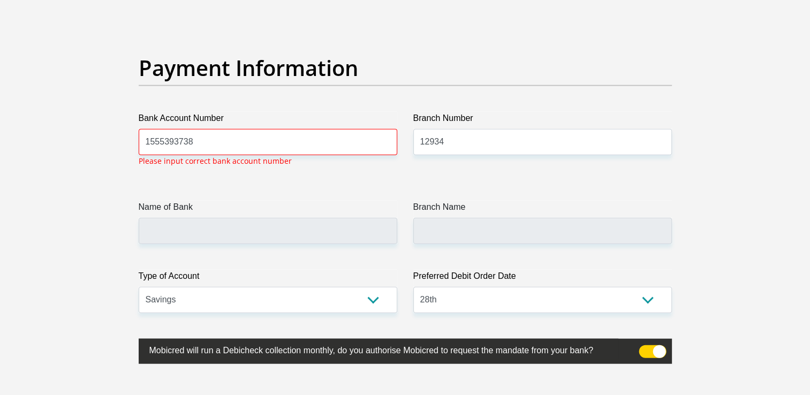
scroll to position [2428, 0]
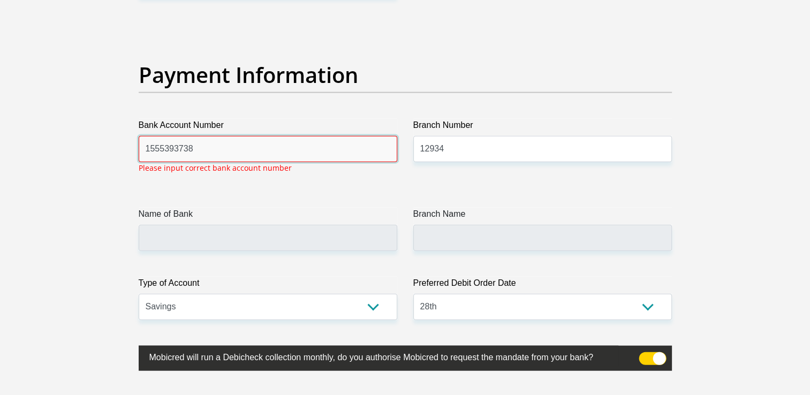
click at [284, 147] on input "1555393738" at bounding box center [268, 149] width 259 height 26
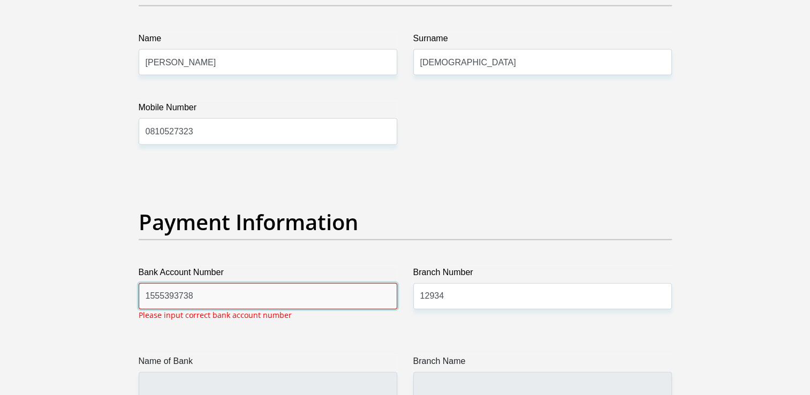
scroll to position [2308, 0]
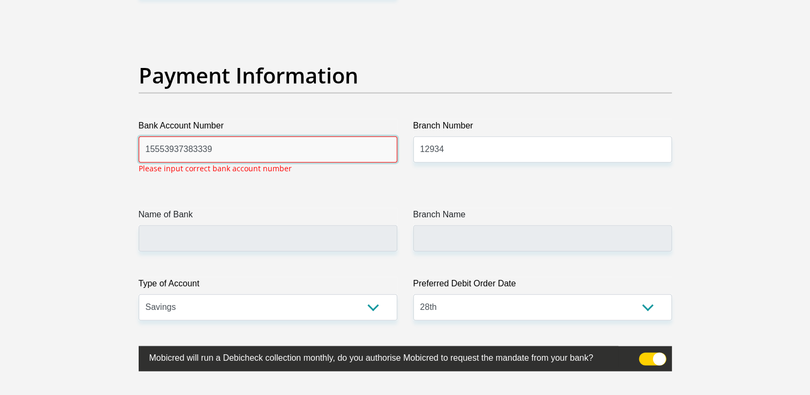
scroll to position [2428, 0]
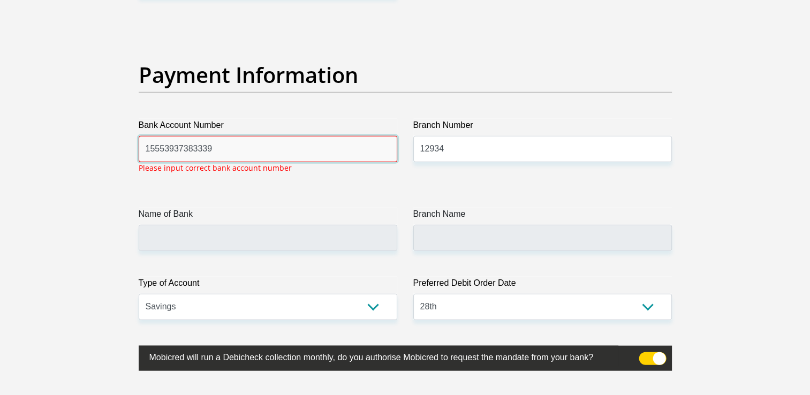
click at [255, 156] on input "15553937383339" at bounding box center [268, 149] width 259 height 26
type input "1"
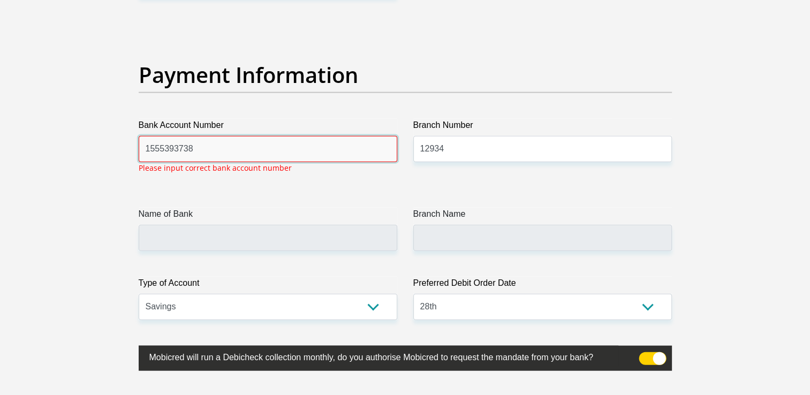
click at [234, 154] on input "1555393738" at bounding box center [268, 149] width 259 height 26
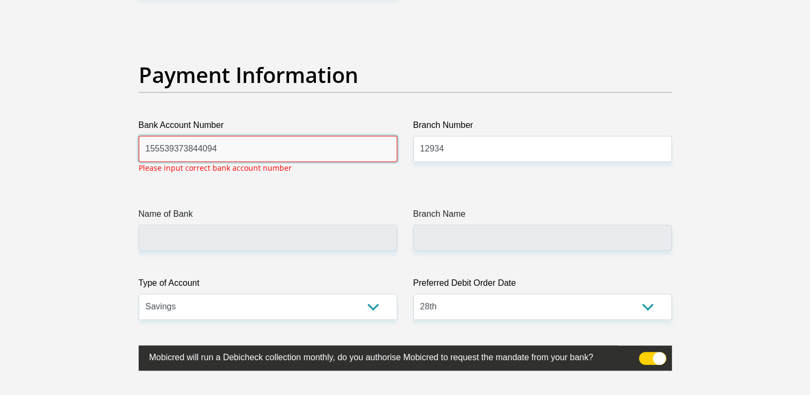
click at [233, 149] on input "155539373844094" at bounding box center [268, 149] width 259 height 26
type input "1"
click at [221, 137] on input "1" at bounding box center [268, 149] width 259 height 26
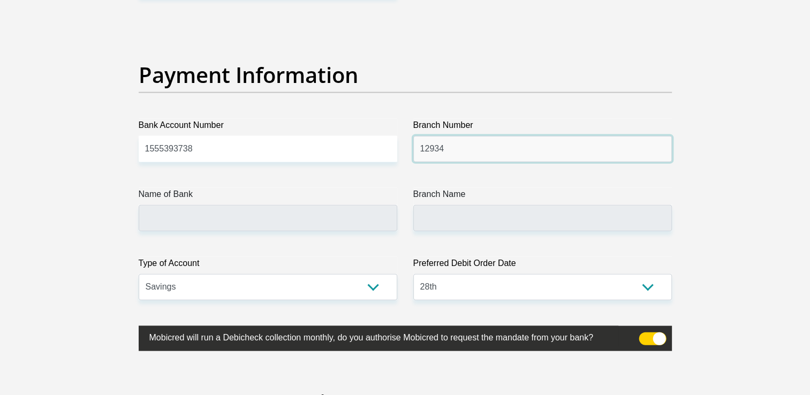
click at [435, 147] on input "12934" at bounding box center [542, 149] width 259 height 26
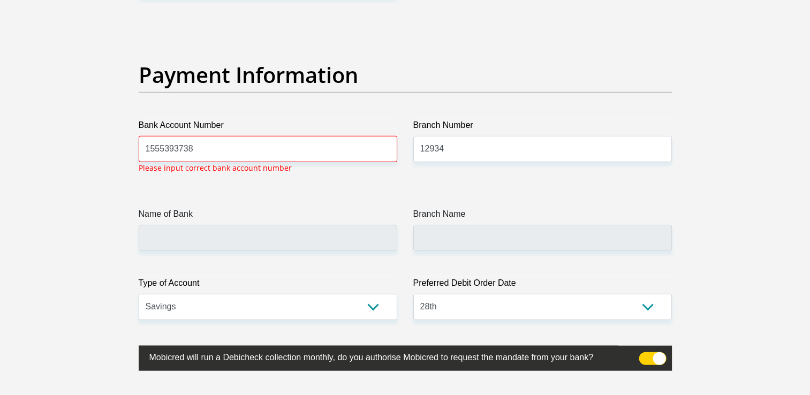
click at [251, 210] on label "Name of Bank" at bounding box center [268, 216] width 259 height 17
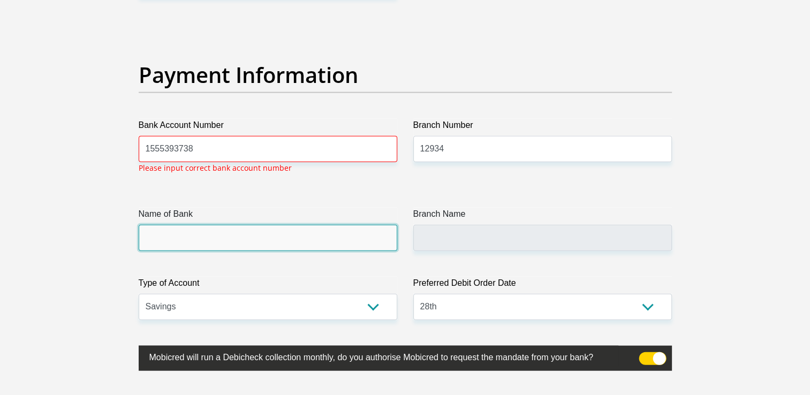
click at [251, 225] on input "Name of Bank" at bounding box center [268, 238] width 259 height 26
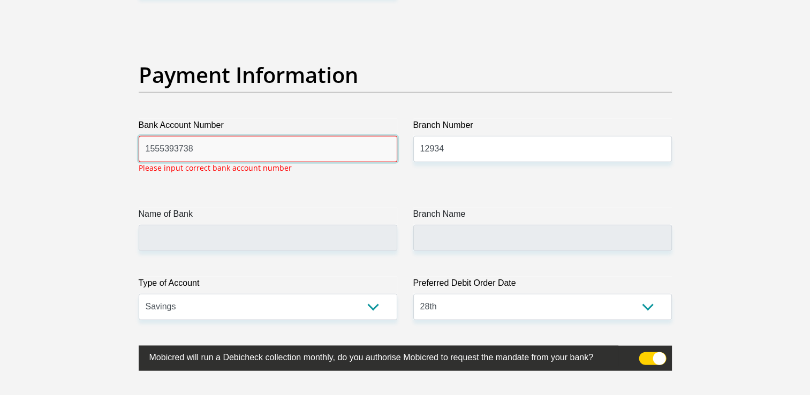
click at [201, 150] on input "1555393738" at bounding box center [268, 149] width 259 height 26
type input "1"
click at [204, 152] on input "1555393738" at bounding box center [268, 149] width 259 height 26
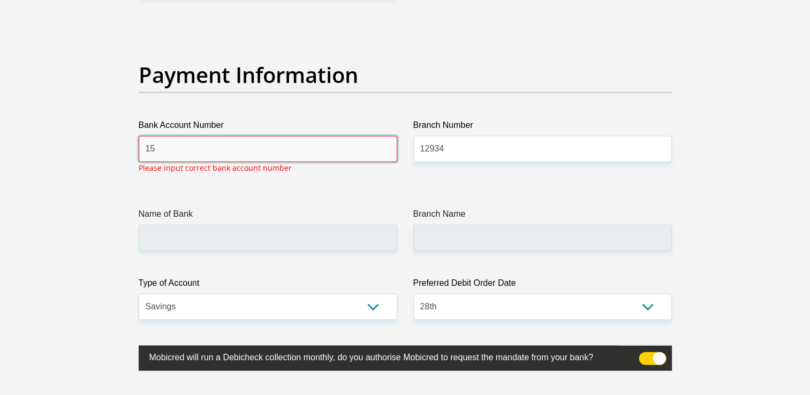
type input "1"
drag, startPoint x: 204, startPoint y: 152, endPoint x: 188, endPoint y: 152, distance: 15.5
click at [188, 152] on input "15" at bounding box center [268, 149] width 259 height 26
click at [305, 149] on input "1548002156703568" at bounding box center [268, 149] width 259 height 26
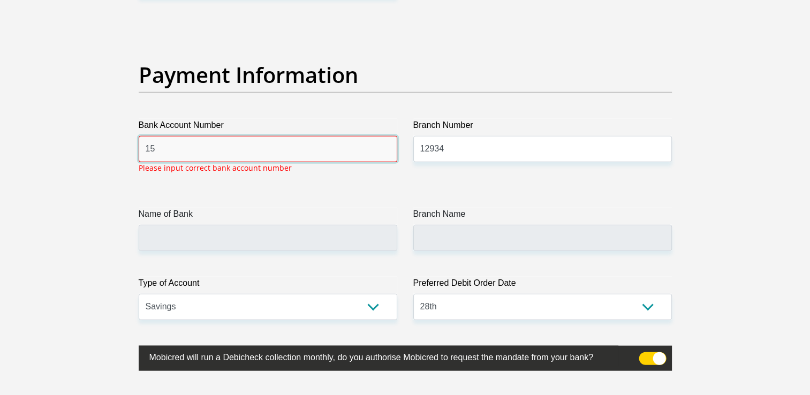
type input "1"
type input "1555393738"
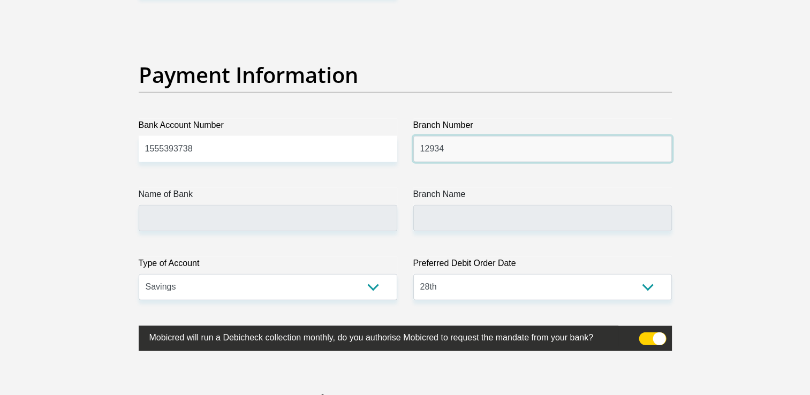
click at [448, 150] on input "12934" at bounding box center [542, 149] width 259 height 26
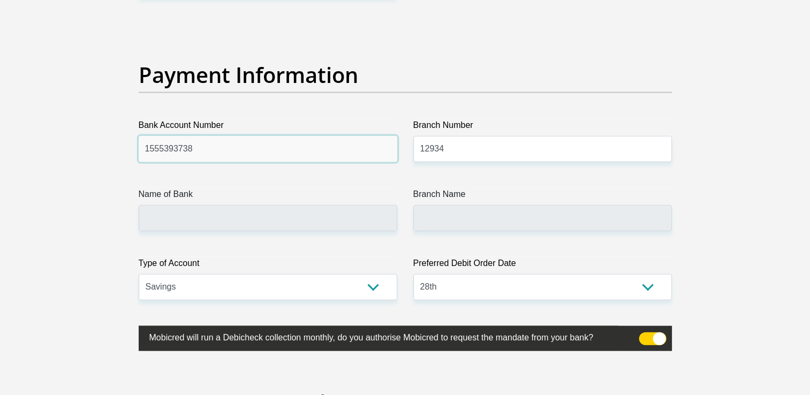
click at [344, 147] on input "1555393738" at bounding box center [268, 149] width 259 height 26
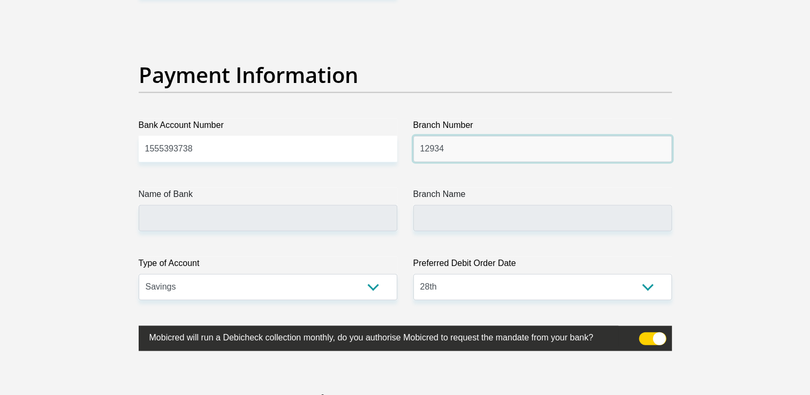
click at [458, 140] on input "12934" at bounding box center [542, 149] width 259 height 26
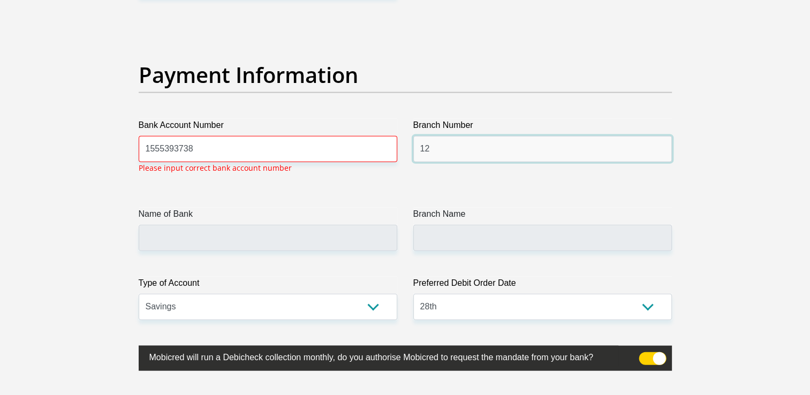
type input "1"
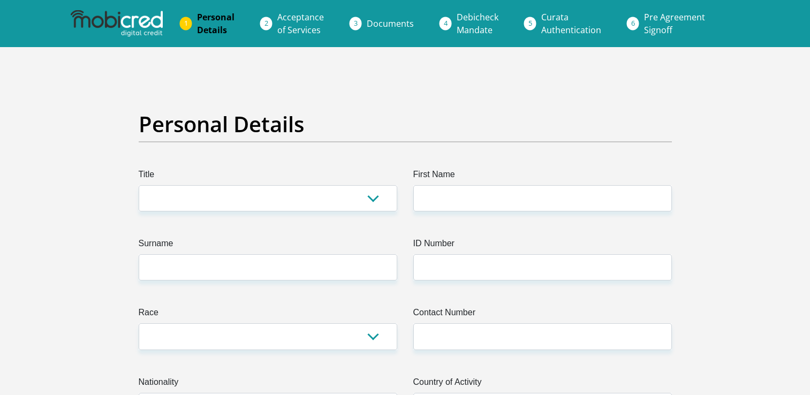
scroll to position [2428, 0]
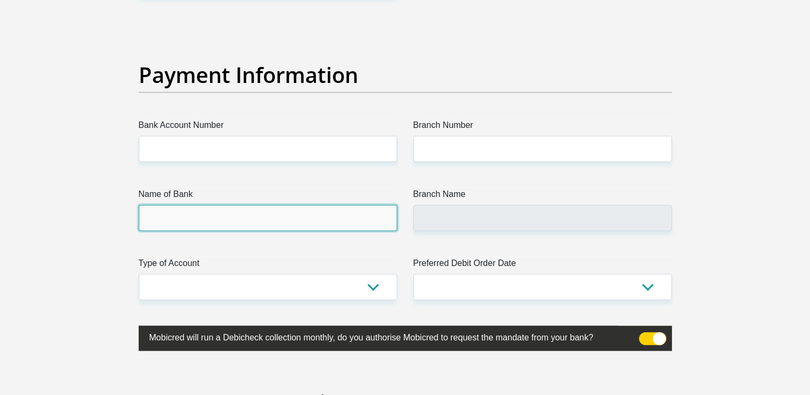
click at [173, 208] on input "Name of Bank" at bounding box center [268, 218] width 259 height 26
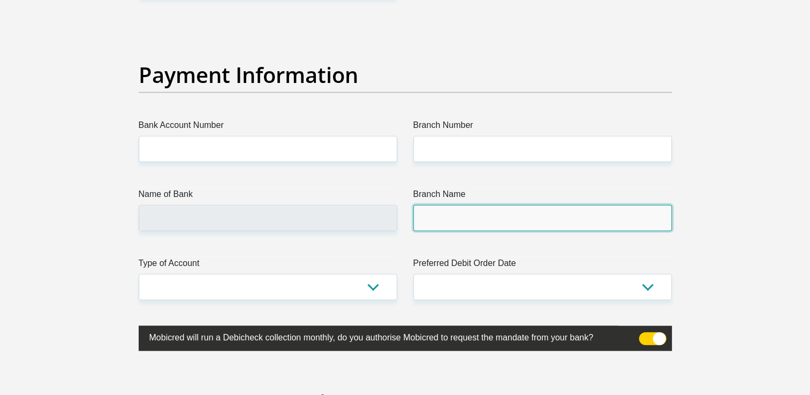
click at [450, 211] on input "Branch Name" at bounding box center [542, 218] width 259 height 26
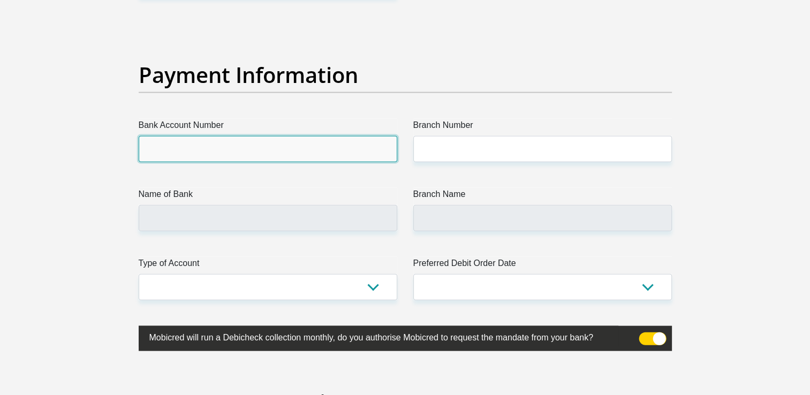
click at [341, 149] on input "Bank Account Number" at bounding box center [268, 149] width 259 height 26
type input "1555393738"
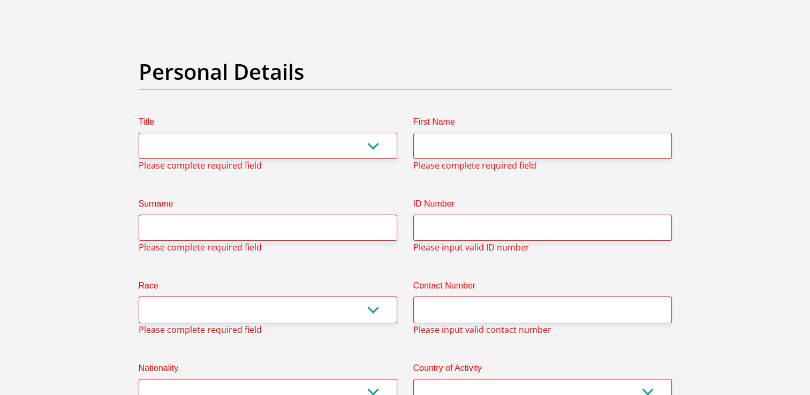
scroll to position [51, 0]
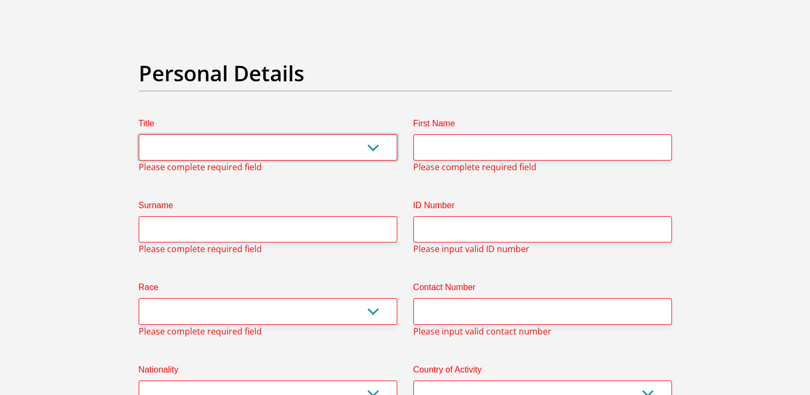
click at [373, 142] on select "Mr Ms Mrs Dr Other" at bounding box center [268, 147] width 259 height 26
select select "Mr"
click at [139, 134] on select "Mr Ms Mrs Dr Other" at bounding box center [268, 147] width 259 height 26
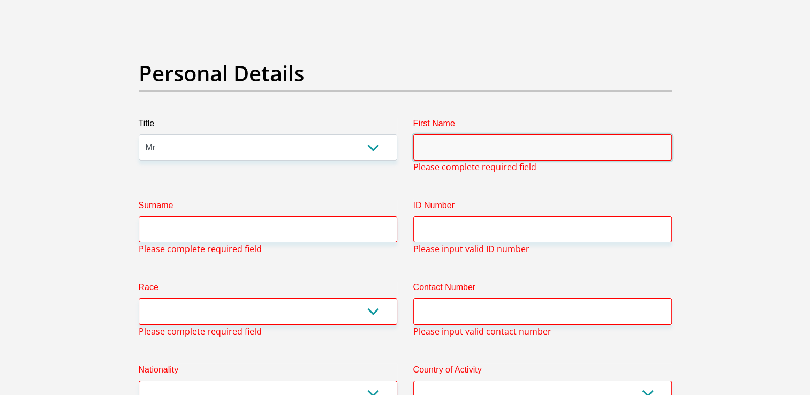
click at [476, 144] on input "First Name" at bounding box center [542, 147] width 259 height 26
type input "Elrico"
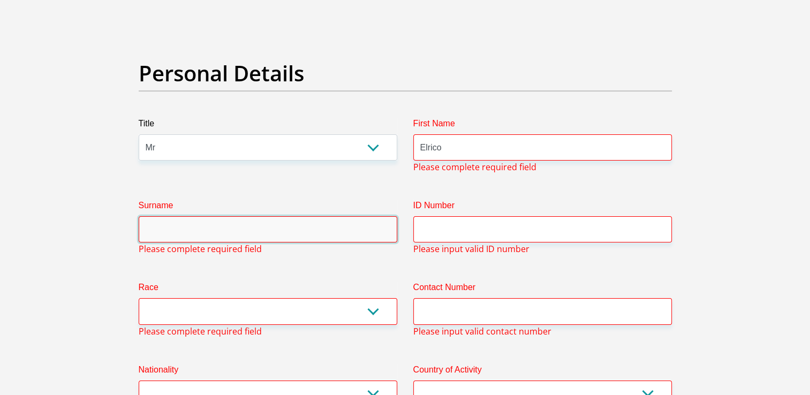
type input "Kleinkie"
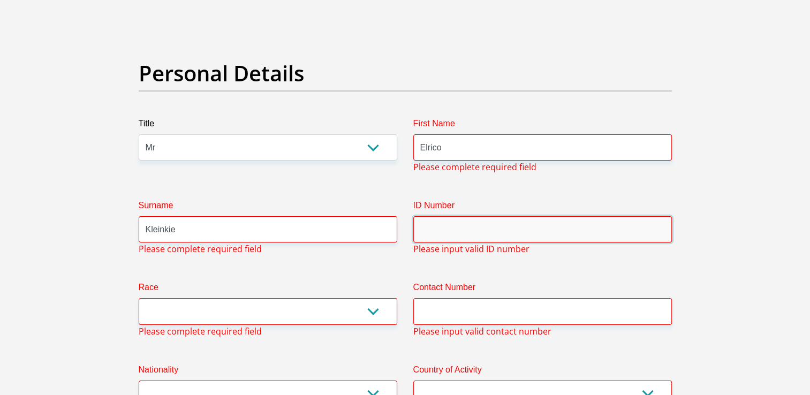
type input "9903105029082"
type input "0822288887"
select select "ZAF"
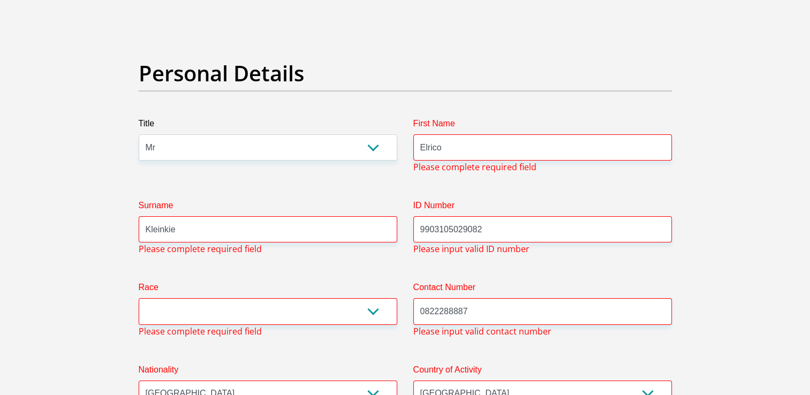
type input "284 Oak Avenue"
type input "Randburg"
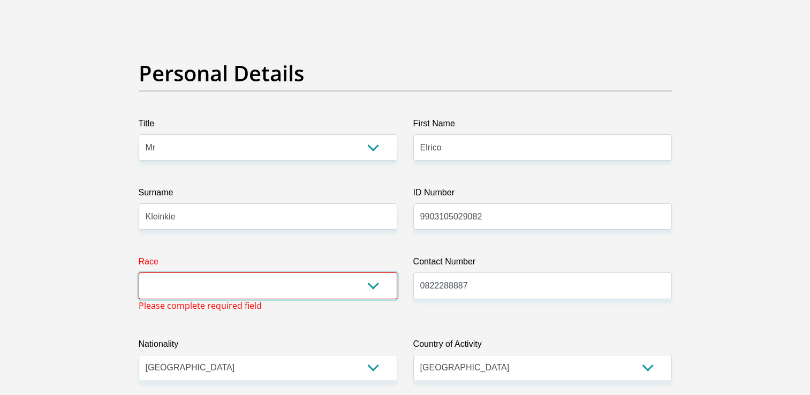
click at [288, 279] on select "Black Coloured Indian White Other" at bounding box center [268, 286] width 259 height 26
select select "2"
click at [139, 273] on select "Black Coloured Indian White Other" at bounding box center [268, 286] width 259 height 26
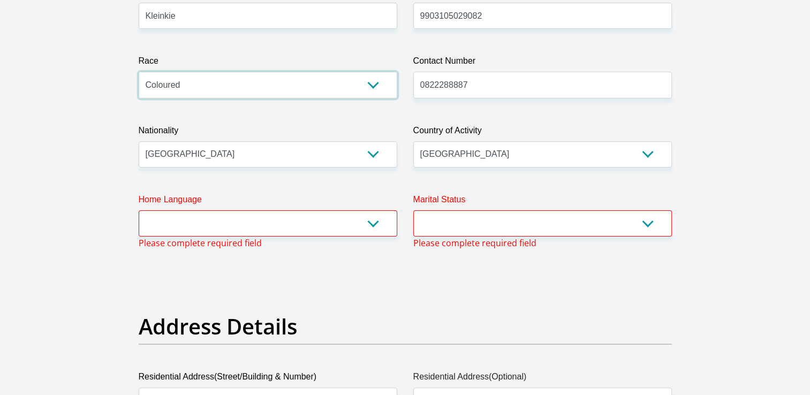
scroll to position [261, 0]
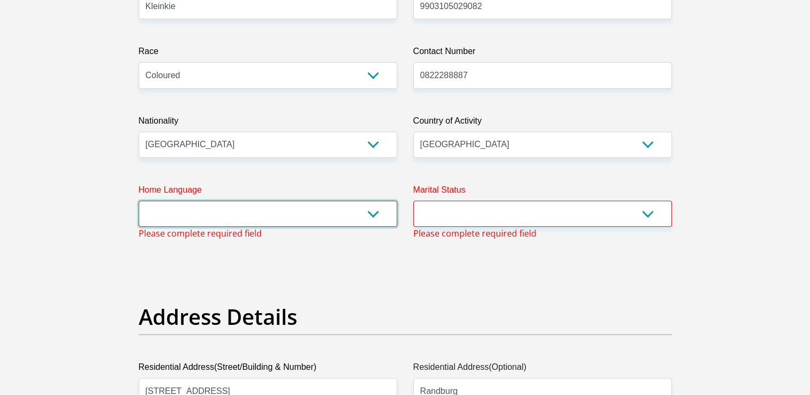
click at [378, 212] on select "Afrikaans English Sepedi South Ndebele Southern Sotho Swati Tsonga Tswana Venda…" at bounding box center [268, 214] width 259 height 26
select select "eng"
click at [139, 201] on select "Afrikaans English Sepedi South Ndebele Southern Sotho Swati Tsonga Tswana Venda…" at bounding box center [268, 214] width 259 height 26
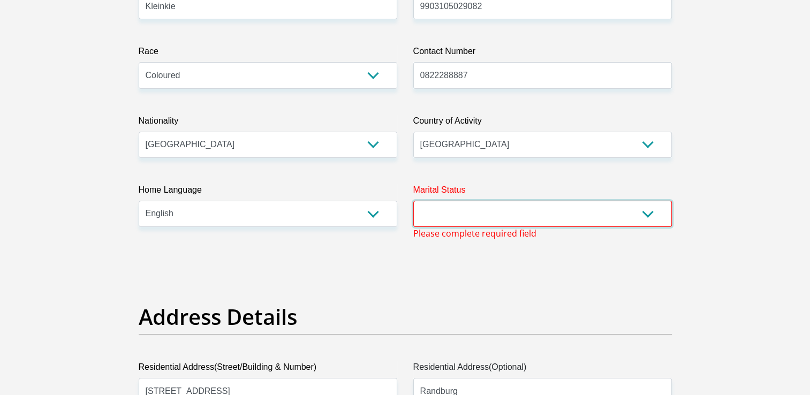
click at [442, 224] on select "Married ANC Single Divorced Widowed Married COP or Customary Law" at bounding box center [542, 214] width 259 height 26
select select "2"
click at [413, 201] on select "Married ANC Single Divorced Widowed Married COP or Customary Law" at bounding box center [542, 214] width 259 height 26
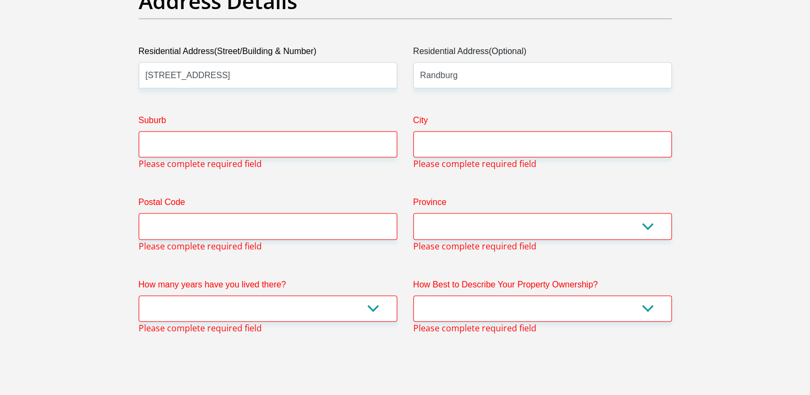
scroll to position [621, 0]
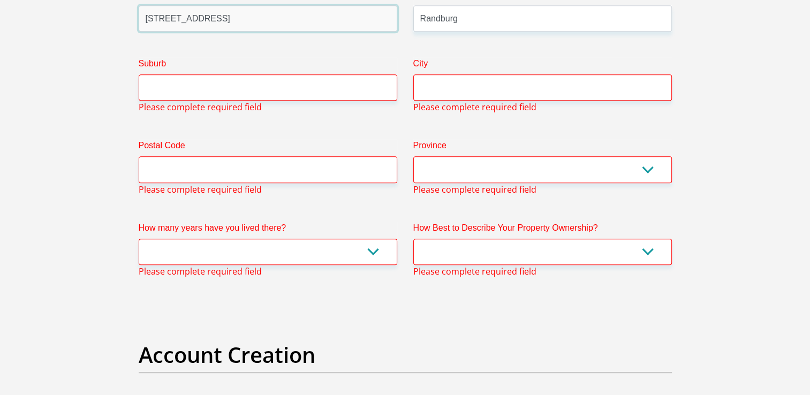
click at [249, 20] on input "284 Oak Avenue" at bounding box center [268, 18] width 259 height 26
type input "2"
type input "321 Bontrokkie Road"
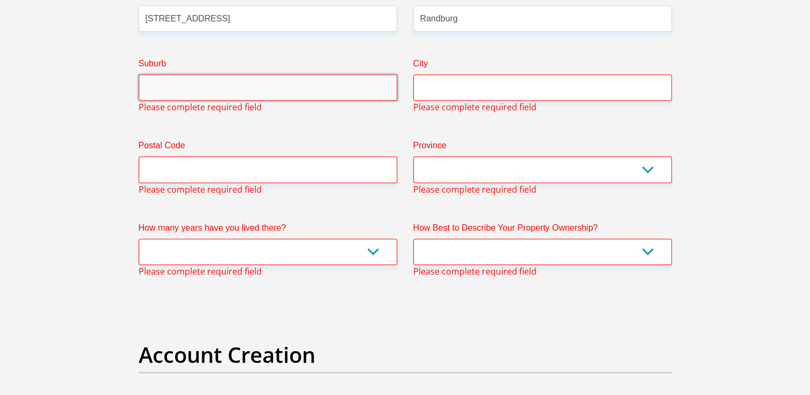
type input "De Wilgers"
type input "Pretoria"
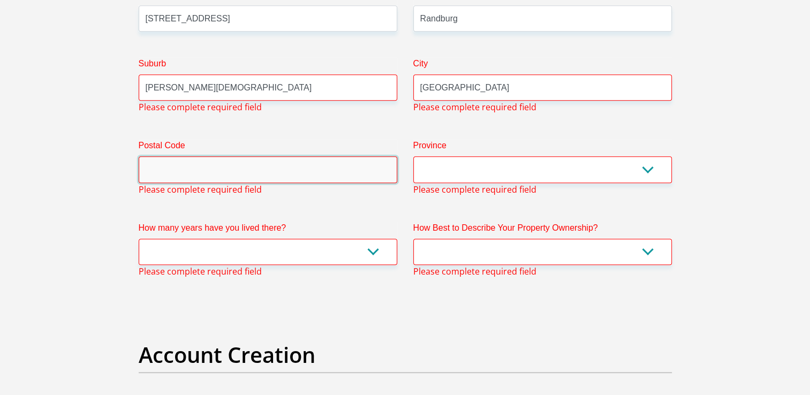
type input "2194"
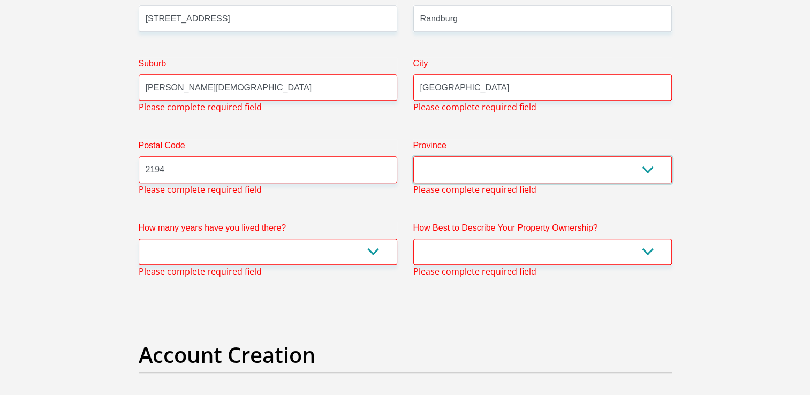
select select "Gauteng"
type input "rkleinkie@gmail.com"
type input "Et10031999#"
type input "15000"
type input "10000"
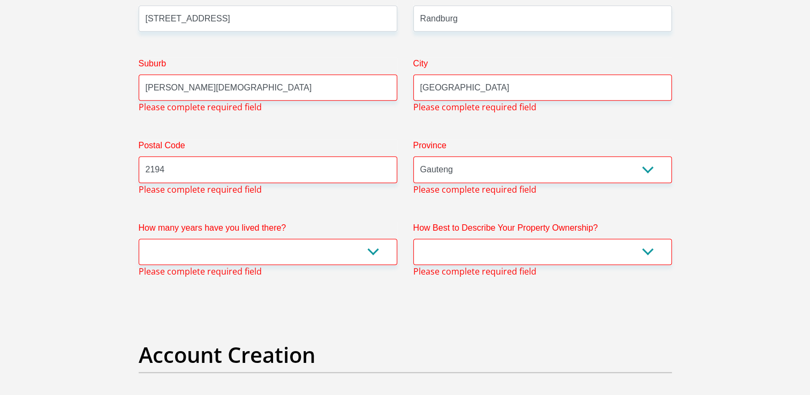
type input "4000"
type input "0"
type input "500"
type input "0"
type input "500"
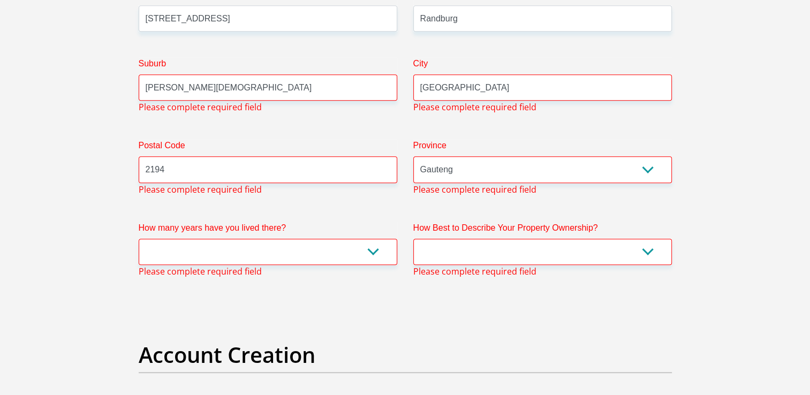
type input "500"
type input "0"
type input "KrugerAttorneys"
type input "0114434300"
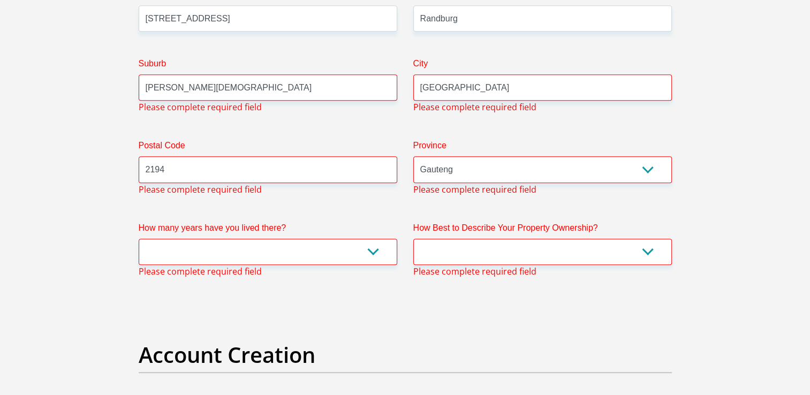
type input "Stuart"
type input "Thaisi"
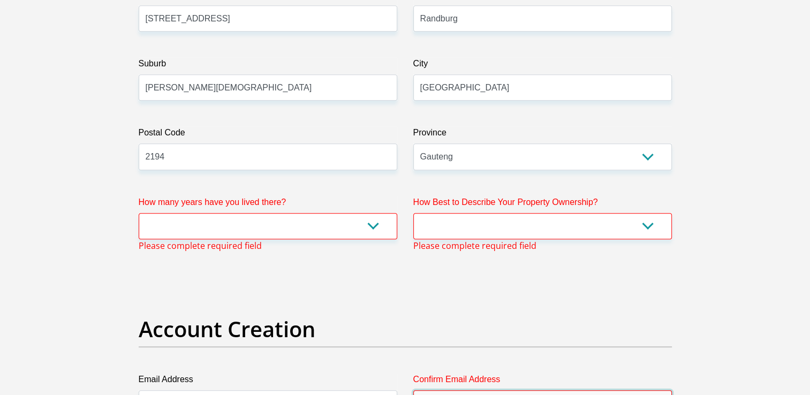
type input "rkleinkie@gmail.com"
type input "Et10031999#"
click at [228, 222] on select "less than 1 year 1-3 years 3-5 years 5+ years" at bounding box center [268, 226] width 259 height 26
select select "2"
click at [139, 213] on select "less than 1 year 1-3 years 3-5 years 5+ years" at bounding box center [268, 226] width 259 height 26
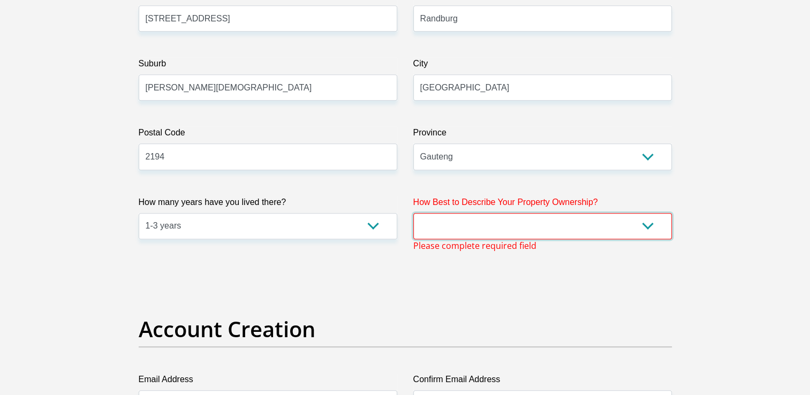
click at [449, 217] on select "Owned Rented Family Owned Company Dwelling" at bounding box center [542, 226] width 259 height 26
select select "Rented"
click at [413, 213] on select "Owned Rented Family Owned Company Dwelling" at bounding box center [542, 226] width 259 height 26
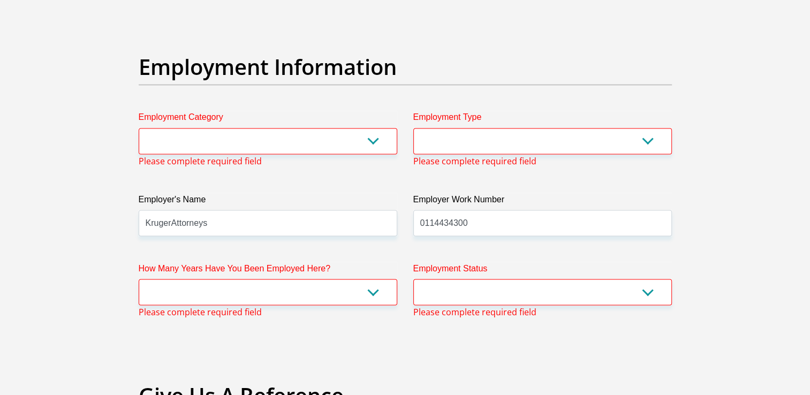
scroll to position [1913, 0]
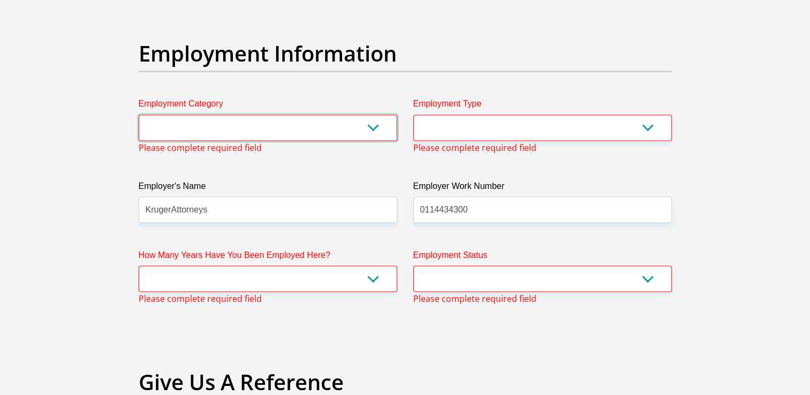
click at [382, 126] on select "AGRICULTURE ALCOHOL & TOBACCO CONSTRUCTION MATERIALS METALLURGY EQUIPMENT FOR R…" at bounding box center [268, 128] width 259 height 26
select select "75"
click at [139, 115] on select "AGRICULTURE ALCOHOL & TOBACCO CONSTRUCTION MATERIALS METALLURGY EQUIPMENT FOR R…" at bounding box center [268, 128] width 259 height 26
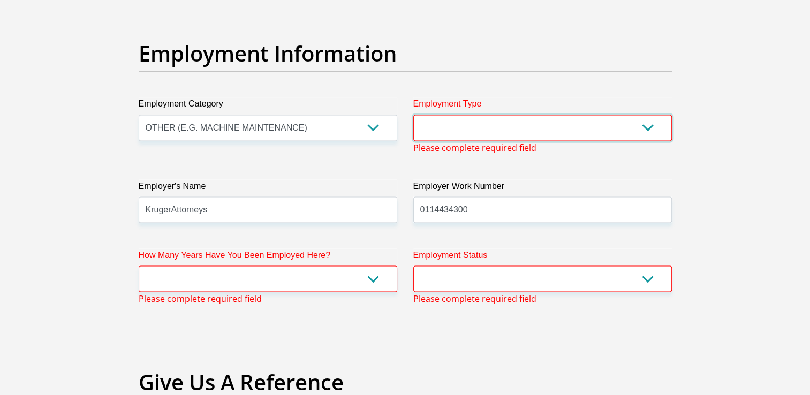
click at [492, 131] on select "College/Lecturer Craft Seller Creative Driver Executive Farmer Forces - Non Com…" at bounding box center [542, 128] width 259 height 26
select select "Licenced Professional"
click at [413, 115] on select "College/Lecturer Craft Seller Creative Driver Executive Farmer Forces - Non Com…" at bounding box center [542, 128] width 259 height 26
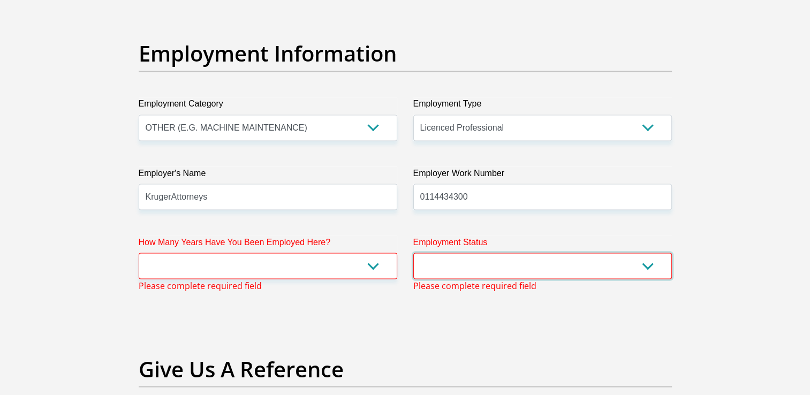
click at [525, 262] on select "Permanent/Full-time Part-time/Casual Contract Worker Self-Employed Housewife Re…" at bounding box center [542, 266] width 259 height 26
select select "1"
click at [413, 253] on select "Permanent/Full-time Part-time/Casual Contract Worker Self-Employed Housewife Re…" at bounding box center [542, 266] width 259 height 26
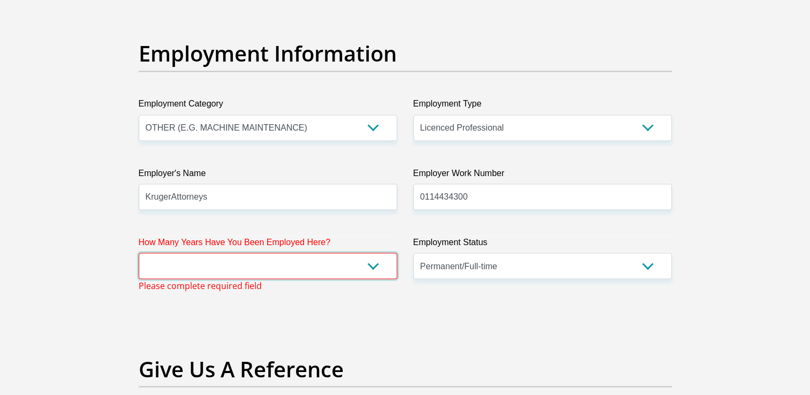
click at [369, 265] on select "less than 1 year 1-3 years 3-5 years 5+ years" at bounding box center [268, 266] width 259 height 26
select select "24"
click at [139, 253] on select "less than 1 year 1-3 years 3-5 years 5+ years" at bounding box center [268, 266] width 259 height 26
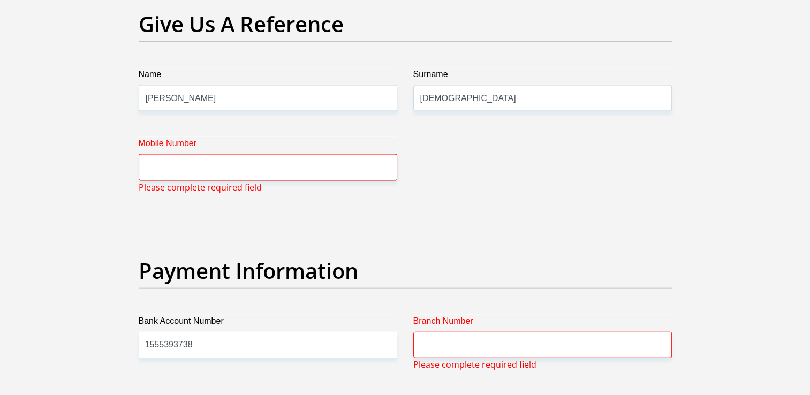
scroll to position [2250, 0]
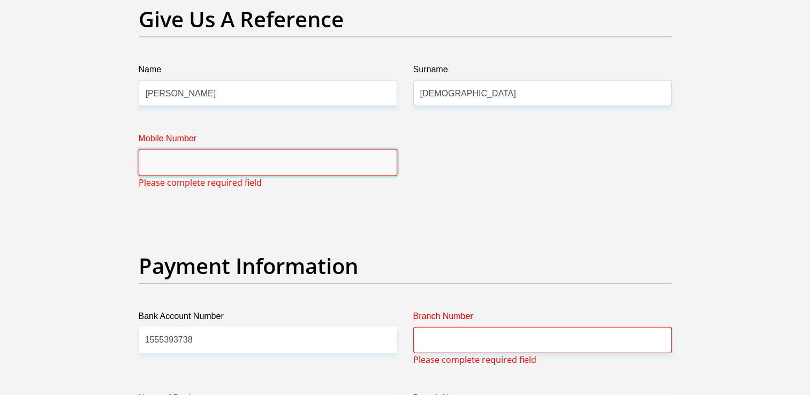
click at [327, 154] on input "Mobile Number" at bounding box center [268, 162] width 259 height 26
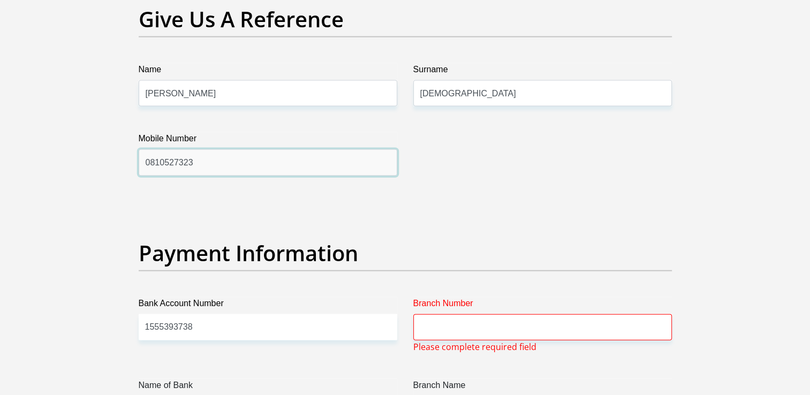
type input "0810527323"
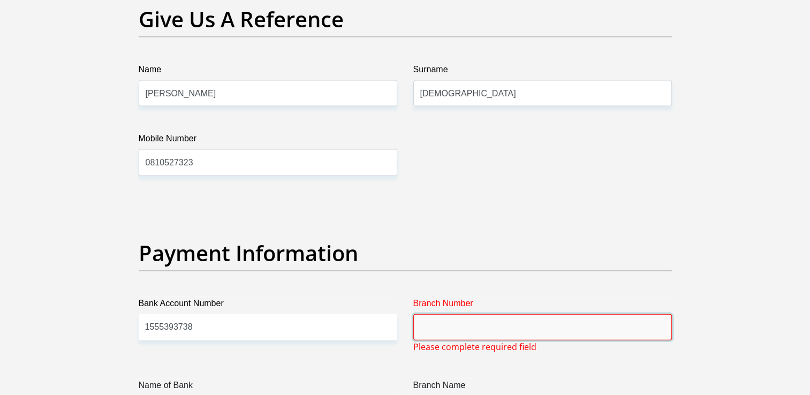
click at [425, 328] on input "Branch Number" at bounding box center [542, 327] width 259 height 26
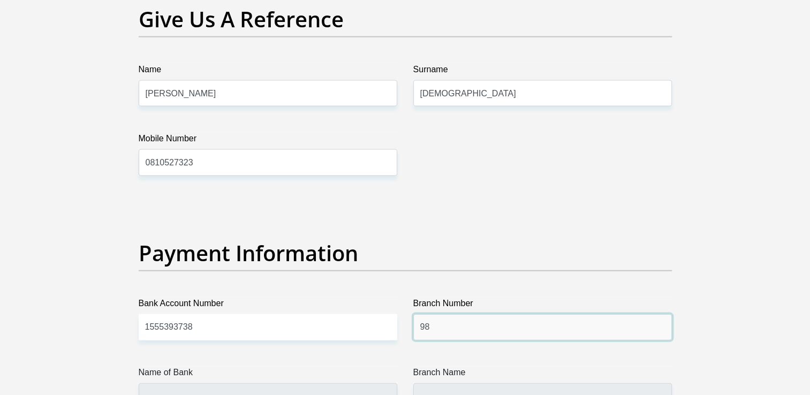
type input "9"
type input "8"
type input "470010"
type input "CAPITEC BANK LIMITED"
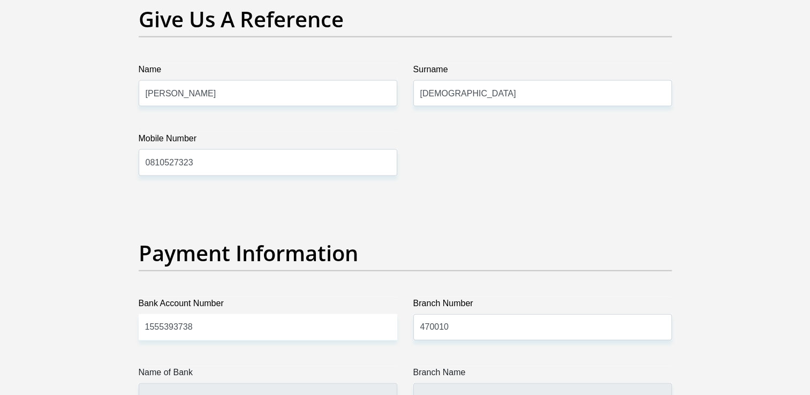
type input "CAPITEC BANK CPC"
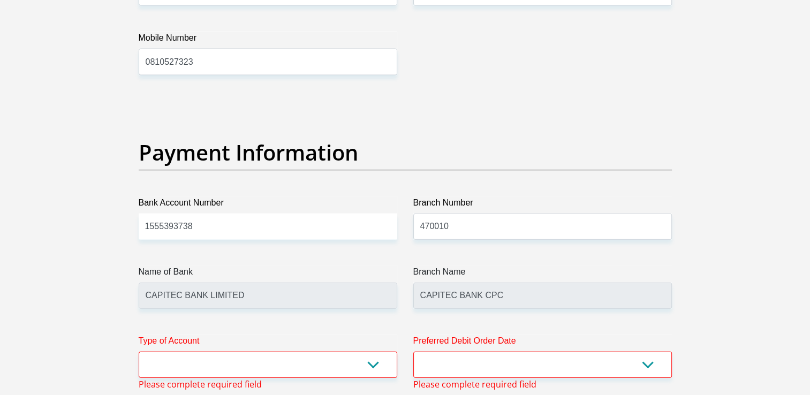
scroll to position [2472, 0]
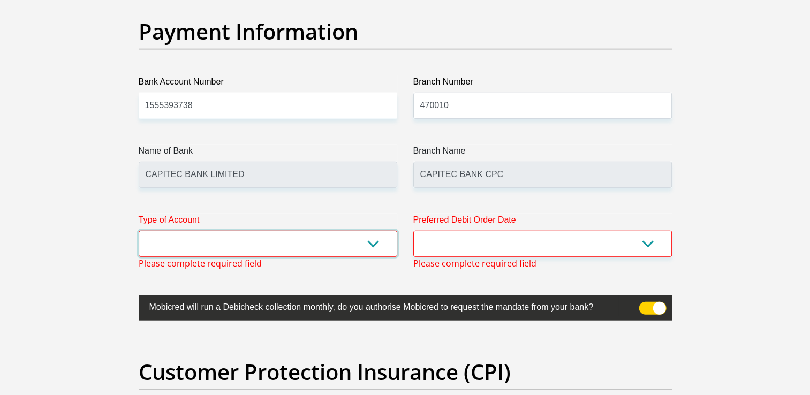
click at [379, 243] on select "Cheque Savings" at bounding box center [268, 244] width 259 height 26
select select "SAV"
click at [139, 231] on select "Cheque Savings" at bounding box center [268, 244] width 259 height 26
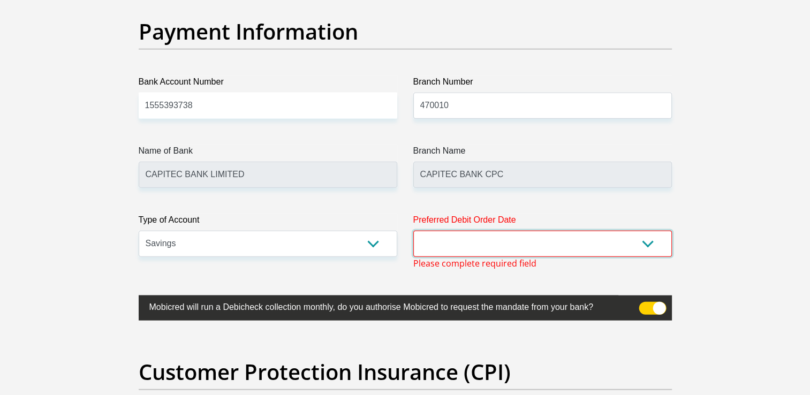
click at [451, 244] on select "1st 2nd 3rd 4th 5th 7th 18th 19th 20th 21st 22nd 23rd 24th 25th 26th 27th 28th …" at bounding box center [542, 244] width 259 height 26
select select "28"
click at [413, 231] on select "1st 2nd 3rd 4th 5th 7th 18th 19th 20th 21st 22nd 23rd 24th 25th 26th 27th 28th …" at bounding box center [542, 244] width 259 height 26
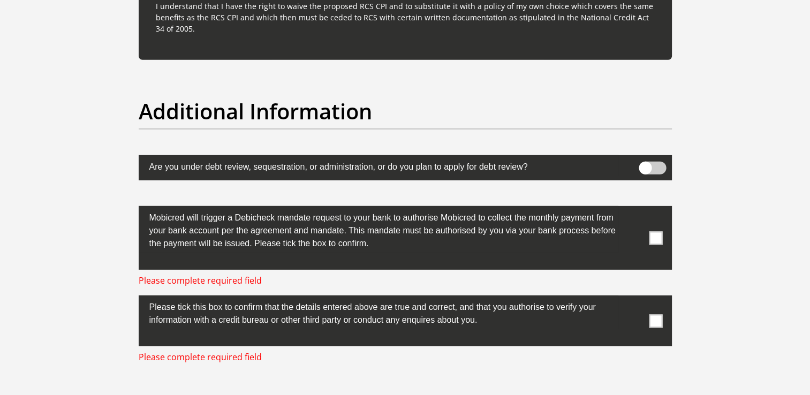
scroll to position [3292, 0]
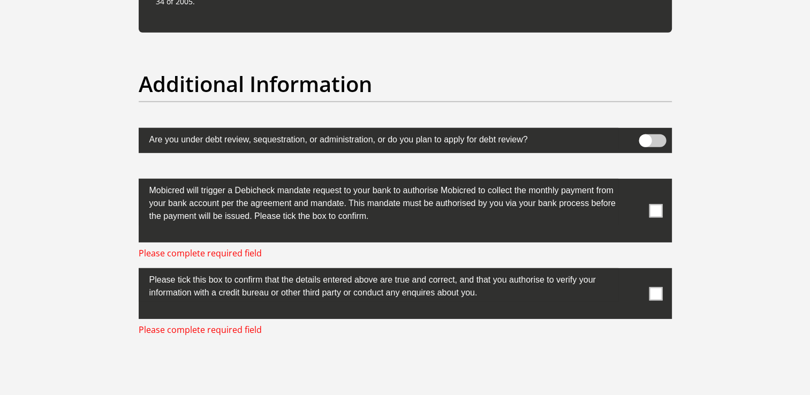
click at [657, 197] on label at bounding box center [405, 211] width 533 height 64
click at [635, 182] on input "checkbox" at bounding box center [635, 182] width 0 height 0
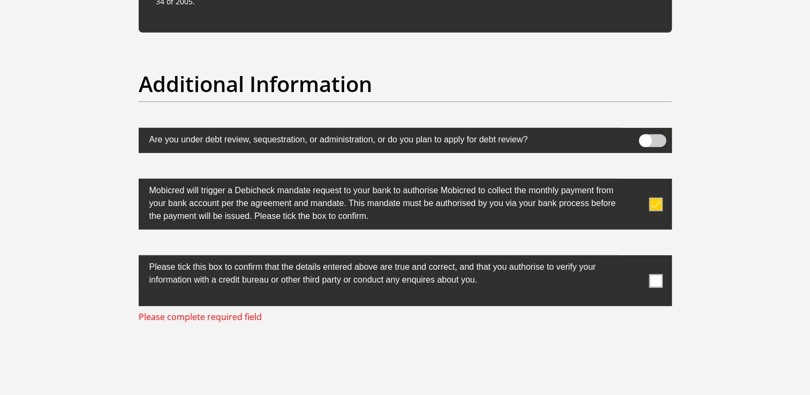
click at [655, 280] on span at bounding box center [655, 280] width 13 height 13
click at [635, 258] on input "checkbox" at bounding box center [635, 258] width 0 height 0
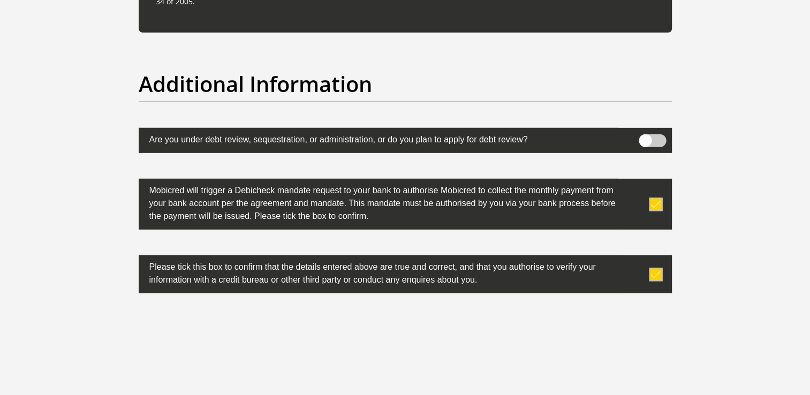
scroll to position [3444, 0]
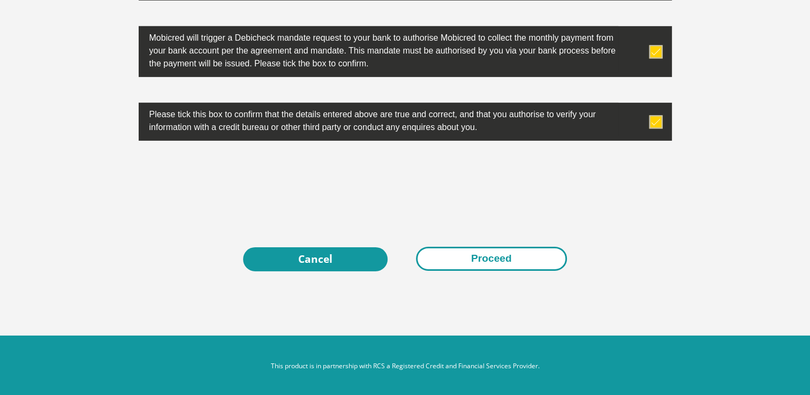
click at [496, 254] on button "Proceed" at bounding box center [491, 259] width 151 height 24
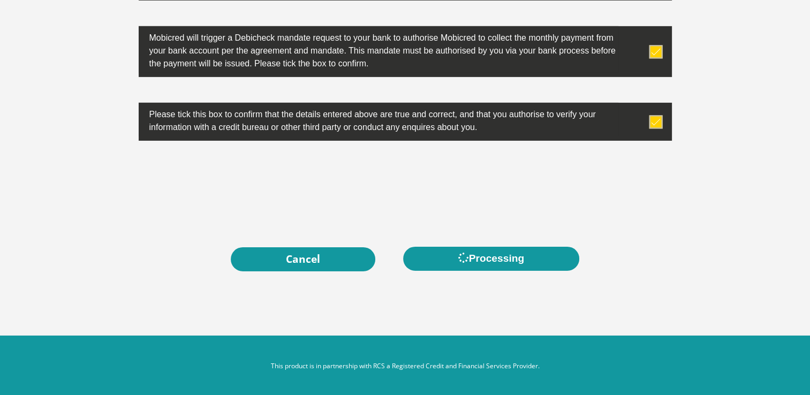
scroll to position [0, 0]
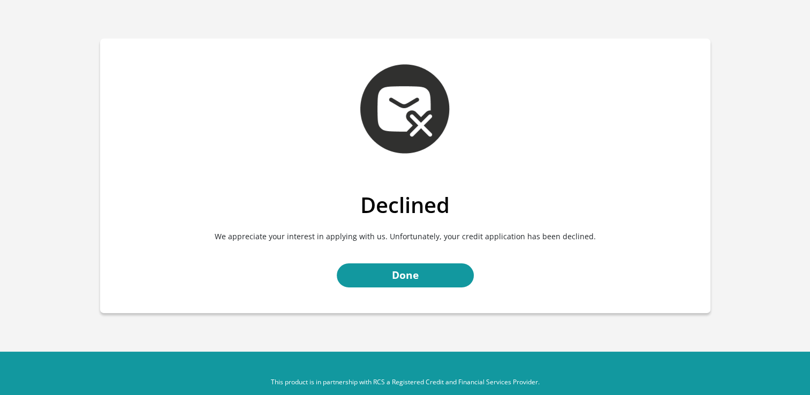
click at [426, 292] on div "Declined We appreciate your interest in applying with us. Unfortunately, your c…" at bounding box center [405, 252] width 610 height 121
click at [413, 277] on link "Done" at bounding box center [405, 275] width 137 height 24
